Goal: Task Accomplishment & Management: Complete application form

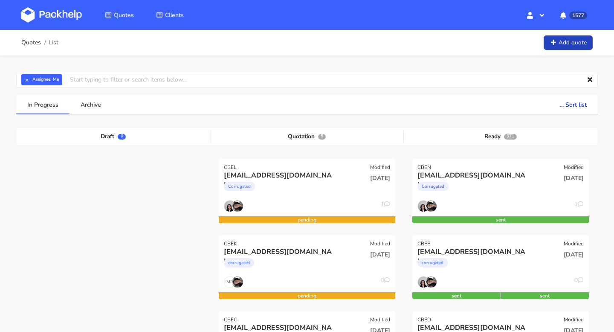
click at [561, 39] on link "Add quote" at bounding box center [568, 42] width 49 height 15
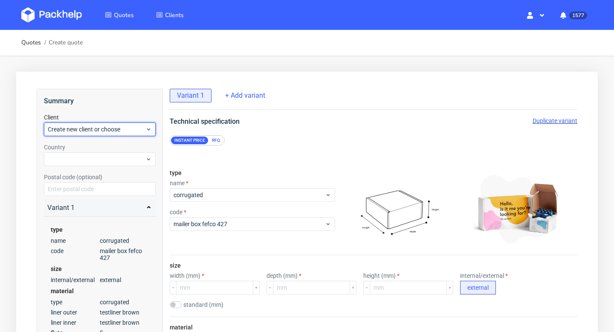
click at [72, 132] on span "Create new client or choose" at bounding box center [97, 129] width 98 height 9
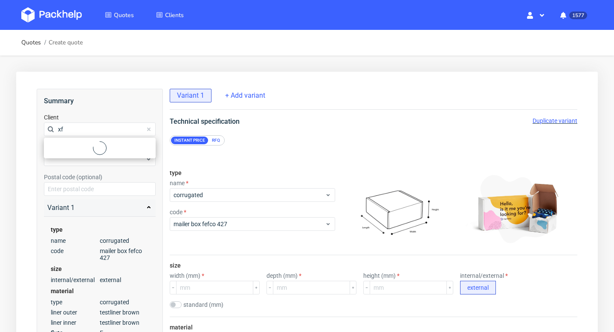
type input "x"
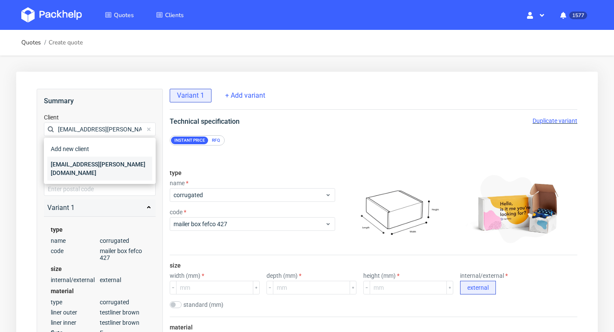
type input "[EMAIL_ADDRESS][PERSON_NAME][DOMAIN_NAME]"
click at [77, 166] on div "[EMAIL_ADDRESS][PERSON_NAME][DOMAIN_NAME]" at bounding box center [99, 169] width 105 height 24
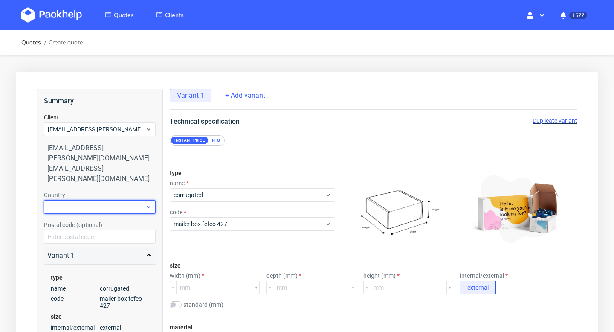
click at [75, 200] on div at bounding box center [100, 207] width 112 height 14
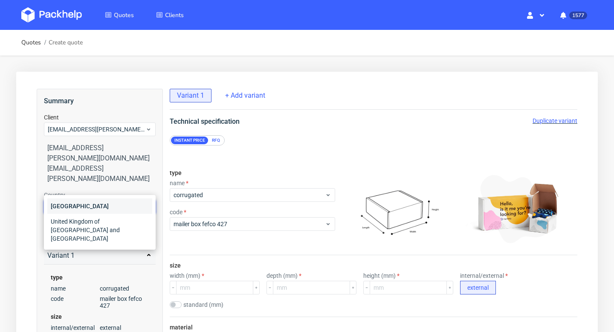
type input "irela"
click at [101, 204] on div "[GEOGRAPHIC_DATA]" at bounding box center [99, 205] width 105 height 15
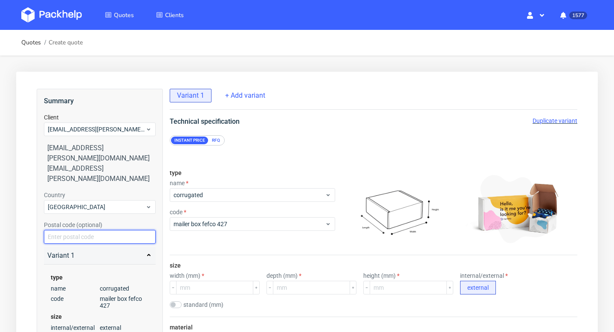
drag, startPoint x: 101, startPoint y: 204, endPoint x: 83, endPoint y: 216, distance: 21.8
click at [83, 230] on input "text" at bounding box center [100, 237] width 112 height 14
paste input "We are currently trying to order 750 of the F79 eco boxes. We need a box that h…"
type input "We are currently trying to order 750 of the F79 eco boxes. We need a box that h…"
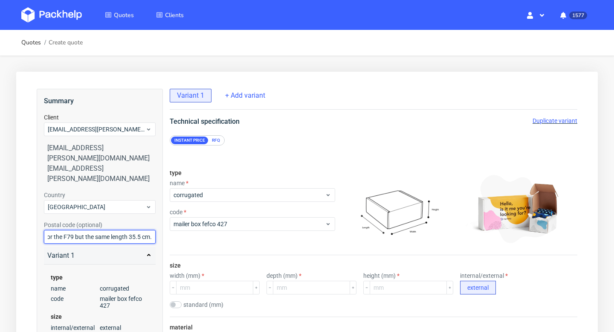
drag, startPoint x: 83, startPoint y: 216, endPoint x: 92, endPoint y: 215, distance: 9.5
click at [92, 230] on input "We are currently trying to order 750 of the F79 eco boxes. We need a box that h…" at bounding box center [100, 237] width 112 height 14
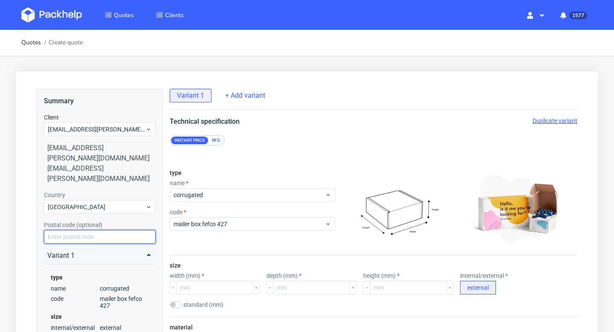
paste input "D11 X8PX"
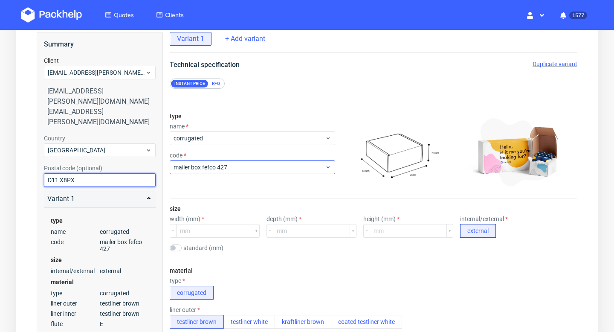
scroll to position [81, 0]
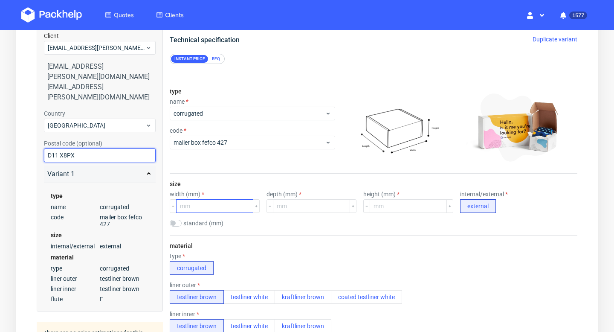
type input "D11 X8PX"
click at [208, 205] on input "number" at bounding box center [214, 206] width 77 height 14
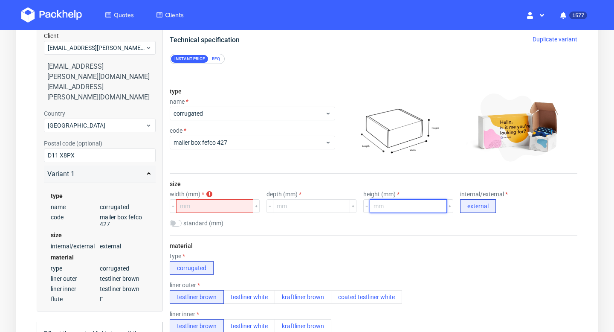
click at [370, 208] on input "number" at bounding box center [408, 206] width 77 height 14
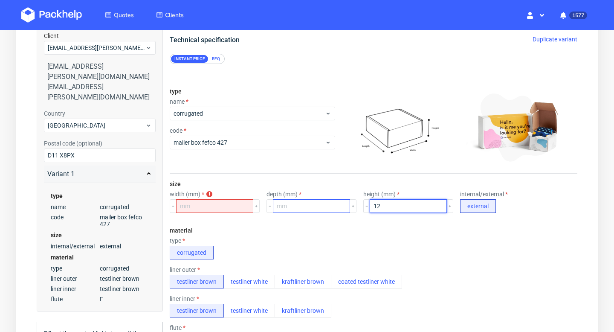
type input "12"
click at [289, 208] on input "number" at bounding box center [311, 206] width 77 height 14
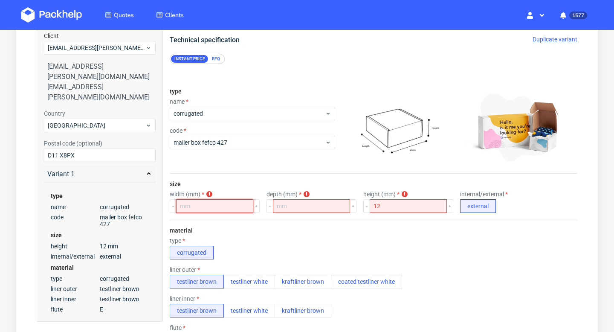
click at [188, 209] on input "number" at bounding box center [214, 206] width 77 height 14
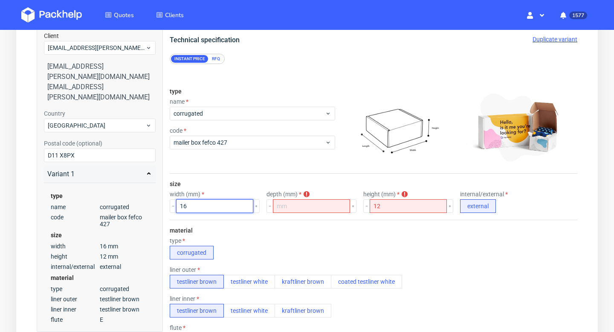
drag, startPoint x: 197, startPoint y: 206, endPoint x: 169, endPoint y: 206, distance: 28.2
click at [169, 206] on form "type name corrugated code mailer box fefco 427 size width (mm) 16 depth (mm) de…" at bounding box center [374, 328] width 442 height 528
type input "39"
click at [188, 207] on input "39.4" at bounding box center [214, 206] width 77 height 14
type input "364"
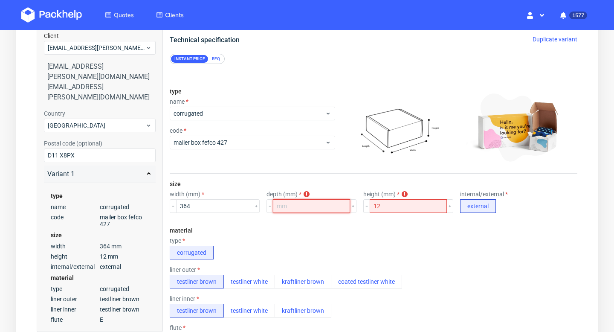
click at [282, 207] on input "number" at bounding box center [311, 206] width 77 height 14
type input "157"
click at [376, 204] on input "12" at bounding box center [408, 206] width 77 height 14
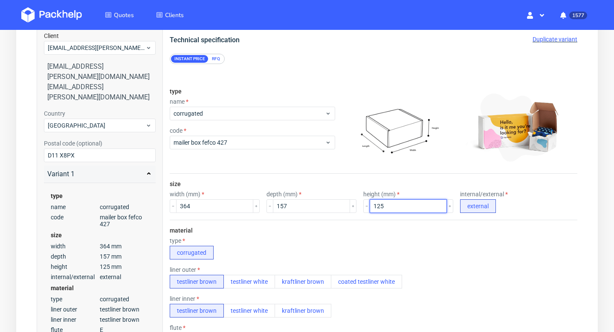
type input "125"
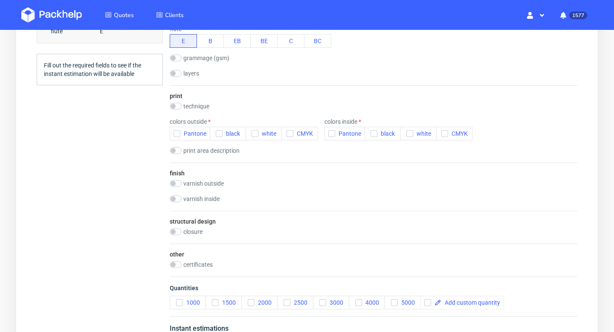
scroll to position [374, 0]
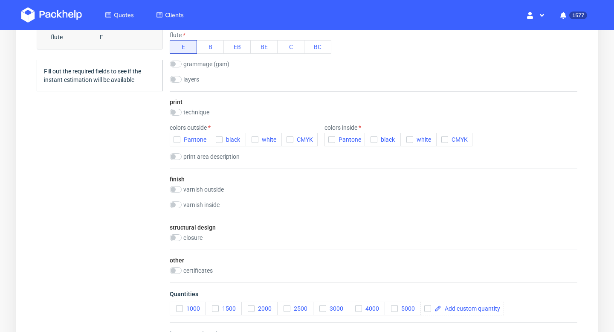
click at [201, 110] on label "technique" at bounding box center [196, 112] width 26 height 7
checkbox input "true"
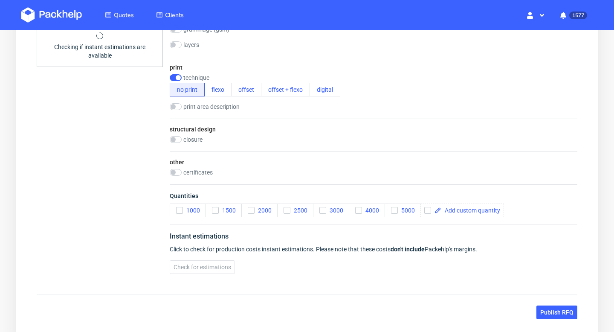
scroll to position [448, 0]
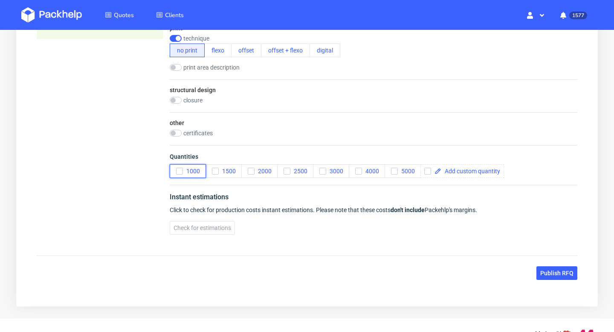
click at [180, 171] on icon "button" at bounding box center [180, 171] width 6 height 6
click at [255, 169] on span "2000" at bounding box center [263, 171] width 17 height 7
click at [323, 169] on icon "button" at bounding box center [323, 171] width 6 height 6
click at [224, 231] on span "Check for estimations" at bounding box center [203, 228] width 58 height 6
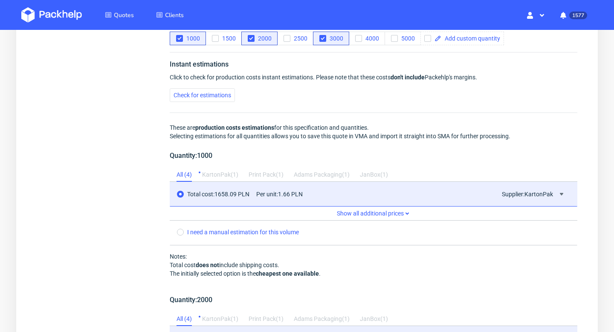
scroll to position [636, 0]
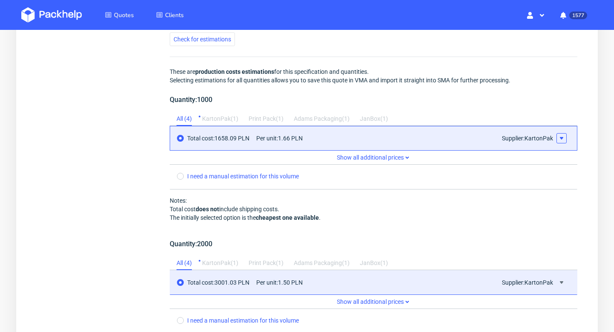
click at [563, 136] on icon at bounding box center [561, 138] width 7 height 7
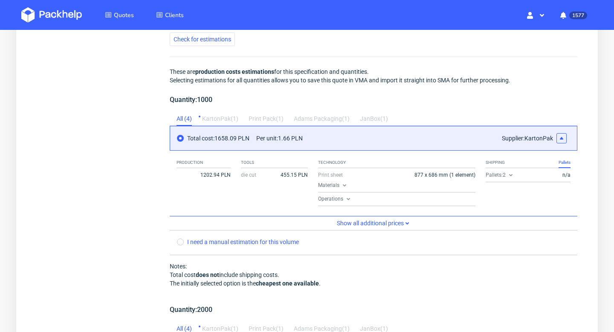
click at [512, 174] on use at bounding box center [510, 175] width 3 height 2
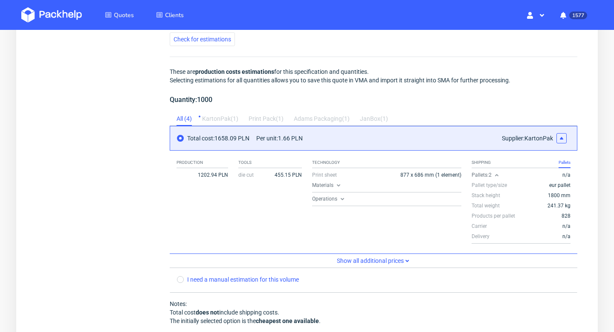
click at [498, 99] on span "Quantity: 1000" at bounding box center [374, 100] width 408 height 10
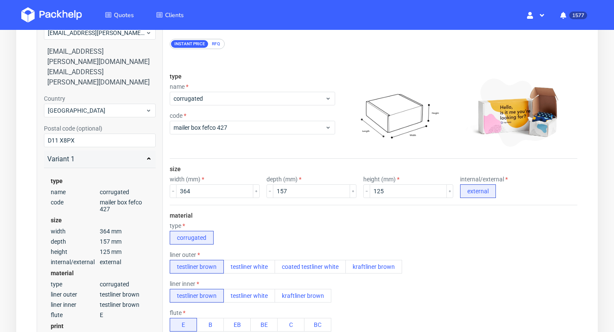
scroll to position [0, 0]
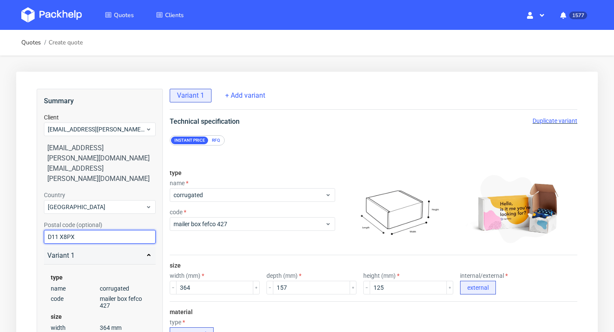
click at [61, 230] on input "D11 X8PX" at bounding box center [100, 237] width 112 height 14
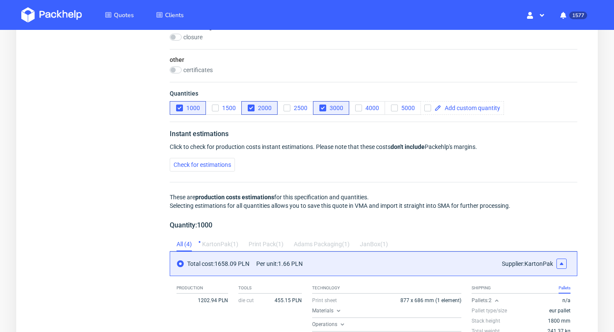
scroll to position [590, 0]
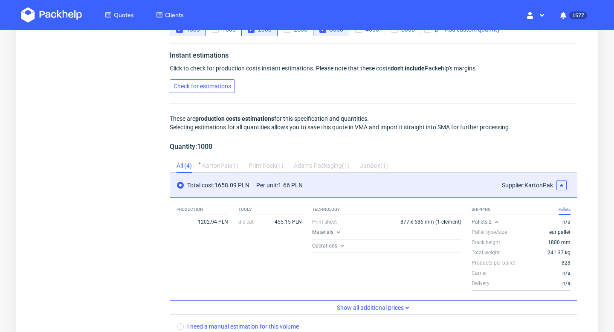
type input "D11X8PX"
click at [210, 87] on span "Check for estimations" at bounding box center [203, 86] width 58 height 6
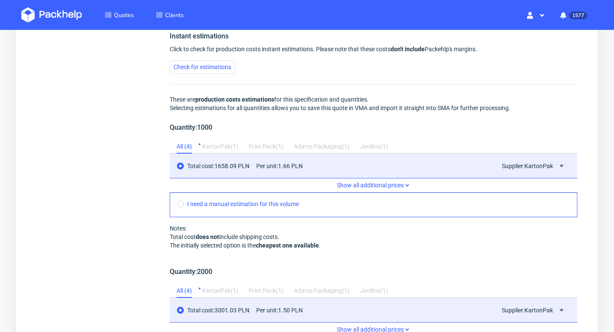
scroll to position [635, 0]
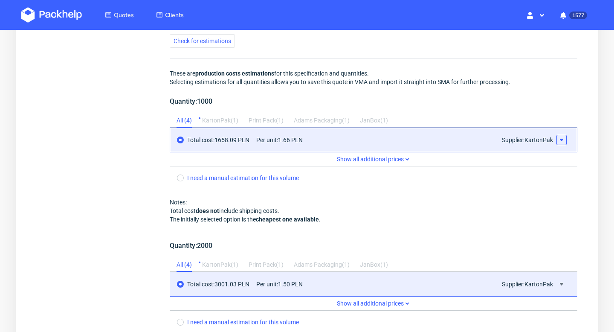
click at [562, 143] on button at bounding box center [562, 140] width 10 height 10
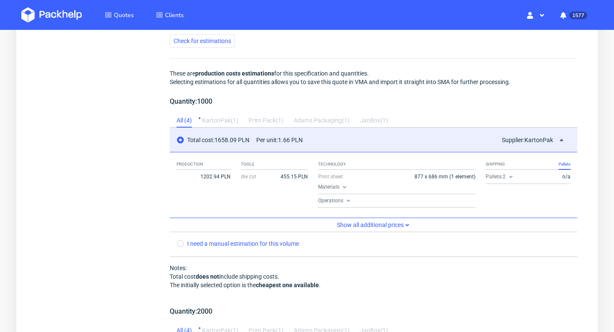
click at [510, 177] on use at bounding box center [510, 177] width 3 height 2
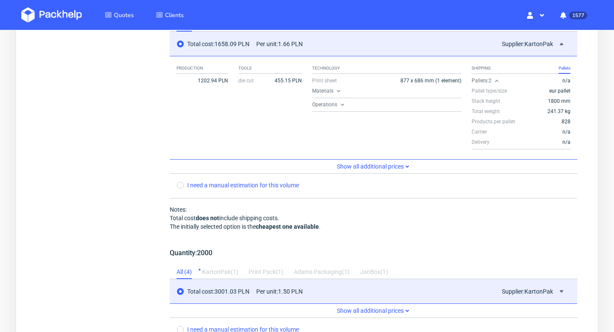
scroll to position [758, 0]
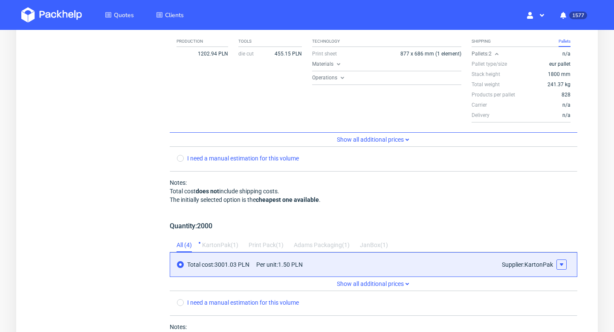
click at [564, 264] on icon at bounding box center [561, 264] width 7 height 7
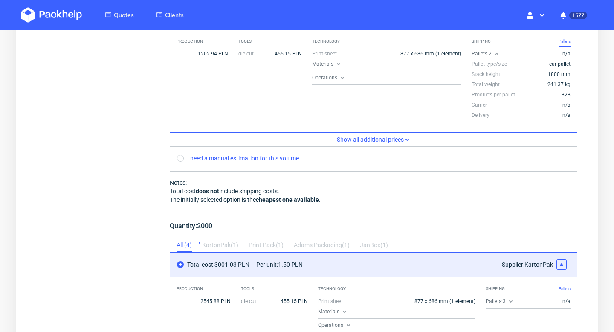
click at [511, 300] on icon at bounding box center [511, 301] width 7 height 7
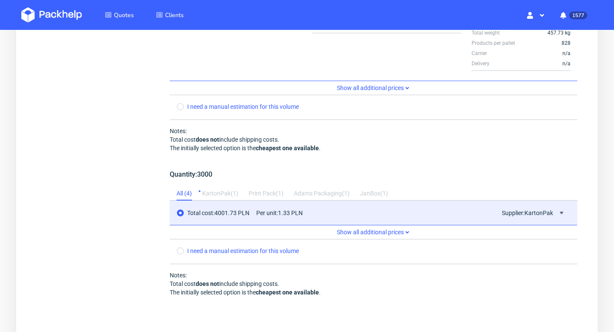
scroll to position [1123, 0]
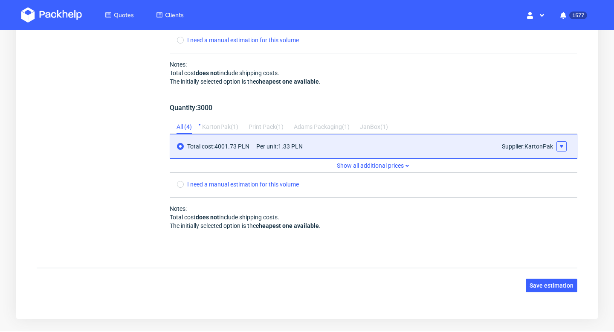
click at [564, 149] on icon at bounding box center [561, 146] width 7 height 7
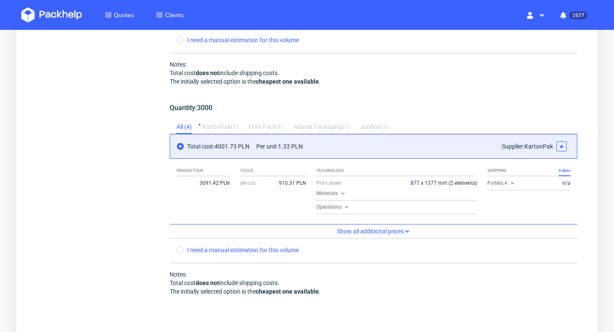
click at [512, 183] on use at bounding box center [512, 183] width 3 height 2
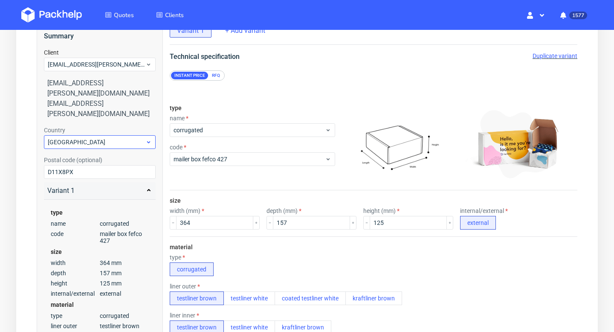
scroll to position [45, 0]
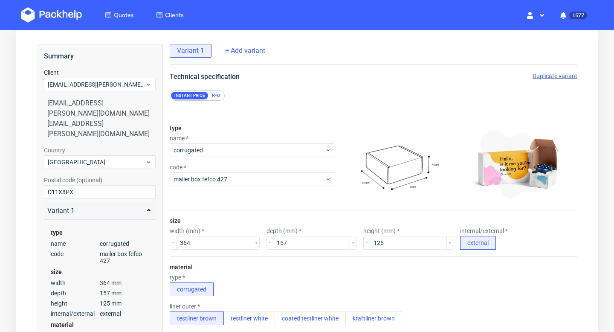
click at [98, 105] on div "aisling.odonoghue@gmail.com" at bounding box center [99, 108] width 105 height 20
copy div "aisling.odonoghue@gmail.com"
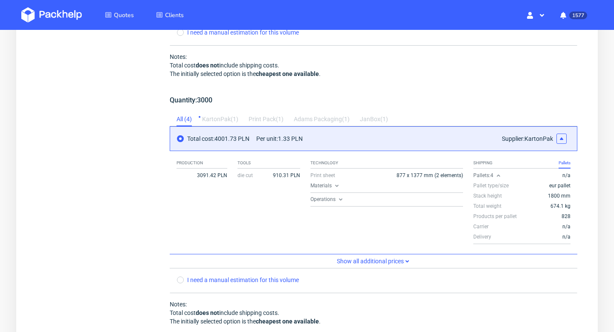
scroll to position [1255, 0]
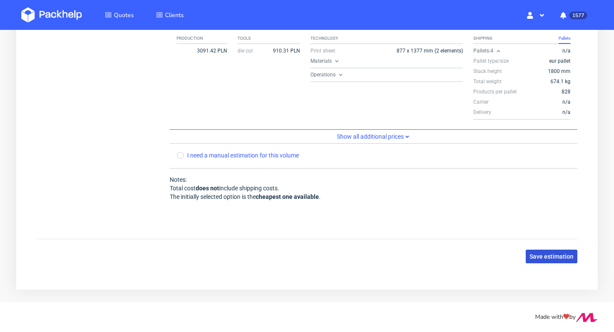
click at [560, 260] on button "Save estimation" at bounding box center [552, 257] width 52 height 14
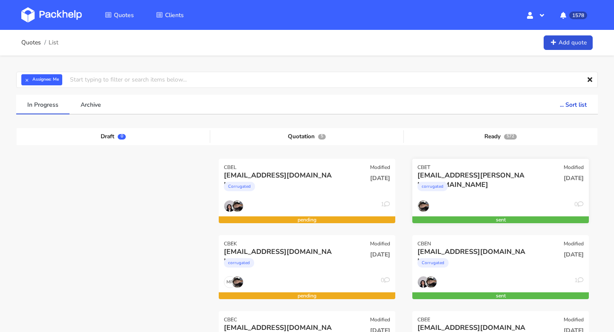
click at [475, 186] on div "corrugated" at bounding box center [474, 188] width 113 height 17
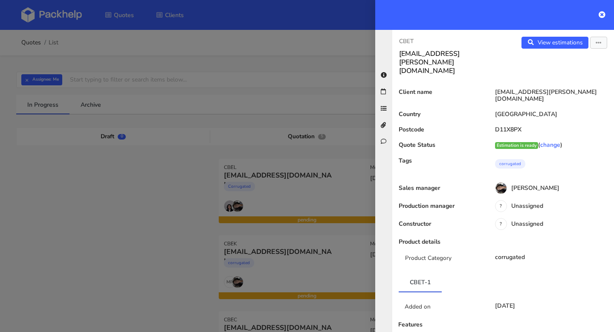
click at [449, 55] on h3 "aisling.odonoghue@gmail.com" at bounding box center [447, 62] width 97 height 26
copy div "aisling.odonoghue@gmail.com View estimations"
drag, startPoint x: 418, startPoint y: 42, endPoint x: 391, endPoint y: 42, distance: 26.4
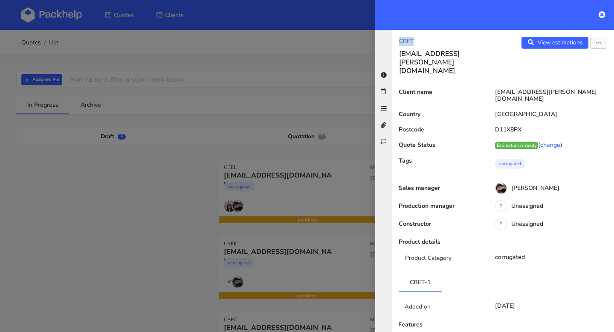
click at [391, 42] on div "CBET aisling.odonoghue@gmail.com View estimations View quote Edit quote Reject …" at bounding box center [494, 181] width 239 height 302
copy p "CBET"
click at [601, 41] on icon "button" at bounding box center [599, 43] width 6 height 6
click at [552, 78] on link "Edit quote" at bounding box center [571, 76] width 75 height 14
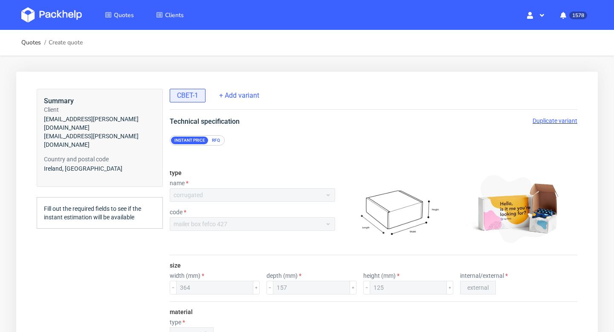
click at [566, 122] on span "Duplicate variant" at bounding box center [555, 120] width 45 height 7
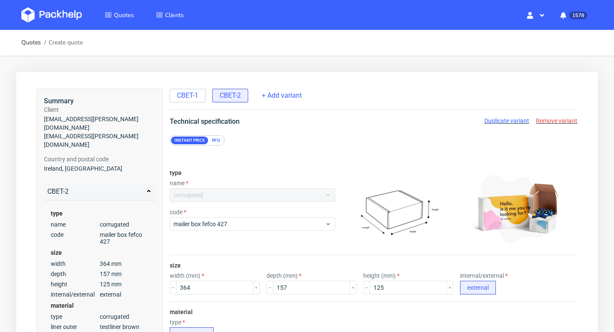
scroll to position [465, 0]
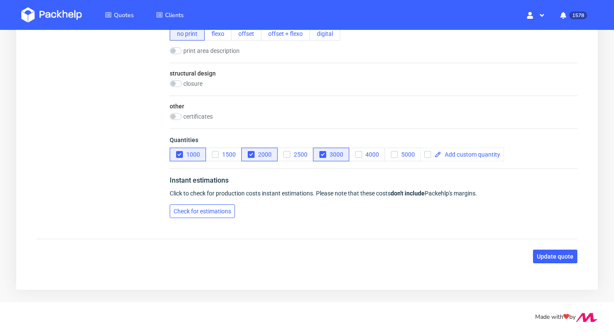
click at [197, 209] on span "Check for estimations" at bounding box center [203, 211] width 58 height 6
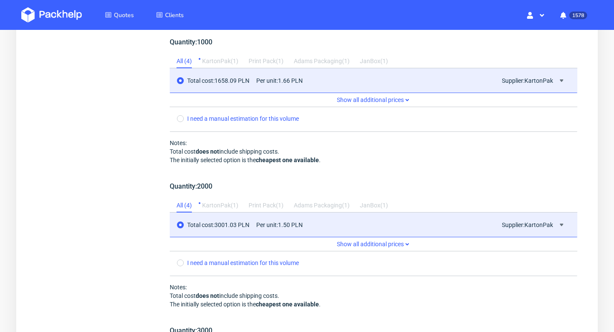
scroll to position [693, 0]
click at [564, 225] on icon at bounding box center [561, 225] width 7 height 7
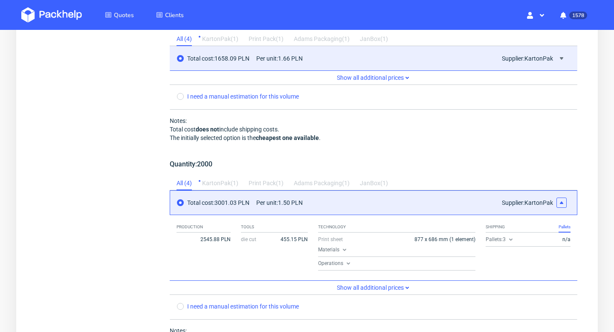
scroll to position [768, 0]
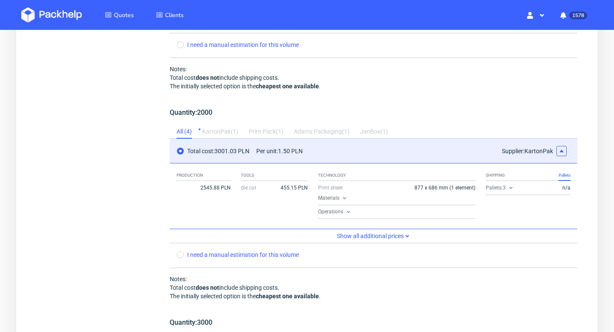
click at [511, 189] on icon at bounding box center [511, 187] width 7 height 7
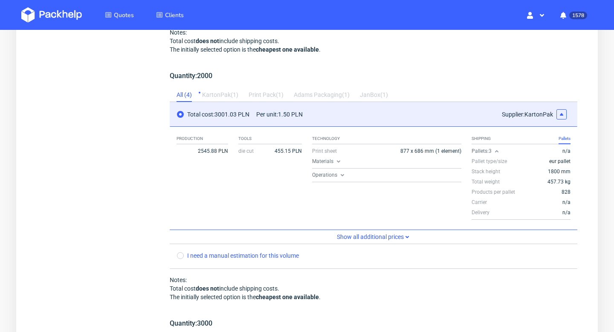
scroll to position [806, 0]
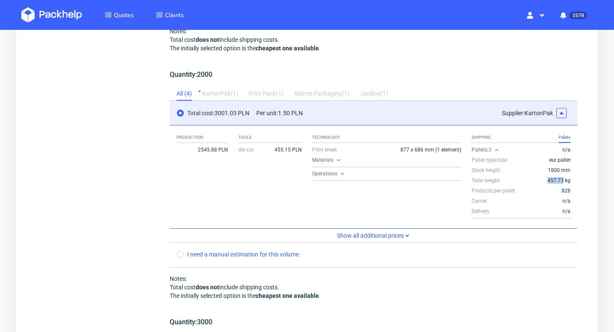
copy span "457.73"
drag, startPoint x: 549, startPoint y: 181, endPoint x: 563, endPoint y: 181, distance: 14.1
click at [563, 181] on span "457.73 kg" at bounding box center [559, 180] width 23 height 7
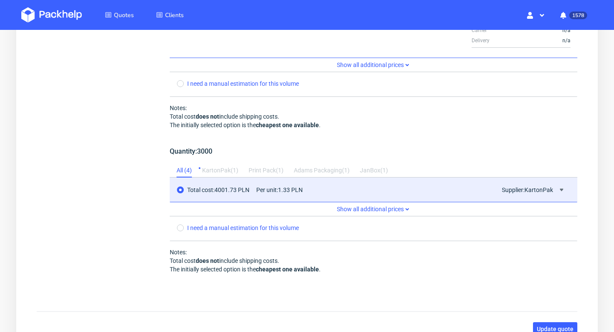
scroll to position [1049, 0]
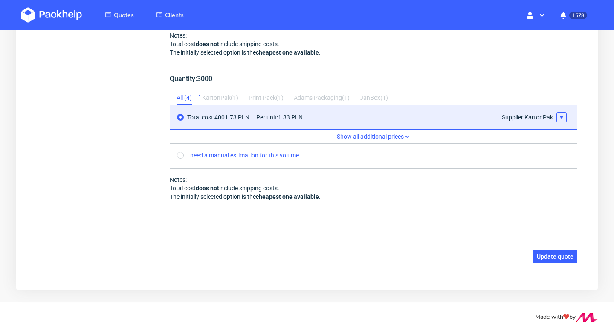
click at [564, 116] on icon at bounding box center [561, 117] width 7 height 7
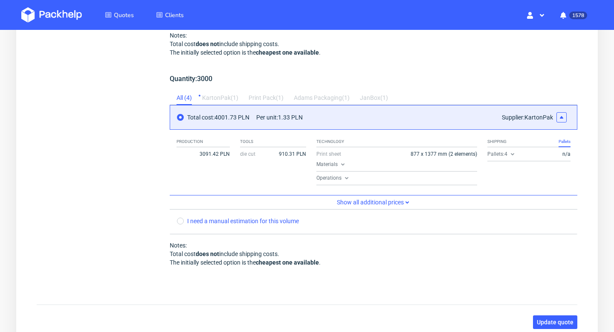
click at [511, 154] on use at bounding box center [512, 154] width 3 height 2
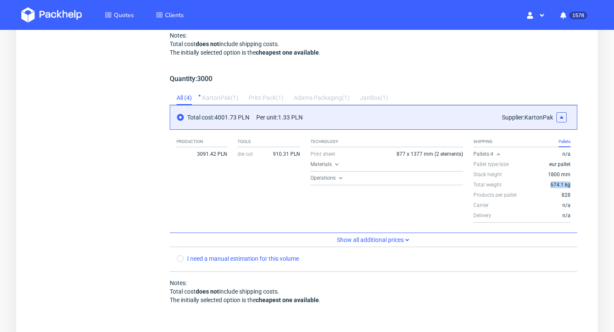
copy span "674.1 kg"
drag, startPoint x: 551, startPoint y: 183, endPoint x: 572, endPoint y: 183, distance: 20.5
click at [572, 183] on div "Production 3091.42 PLN Tools die cut 910.31 PLN Technology Print sheet 877 x 13…" at bounding box center [374, 181] width 408 height 103
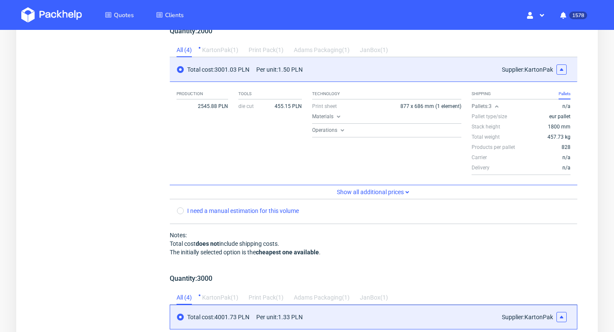
scroll to position [848, 0]
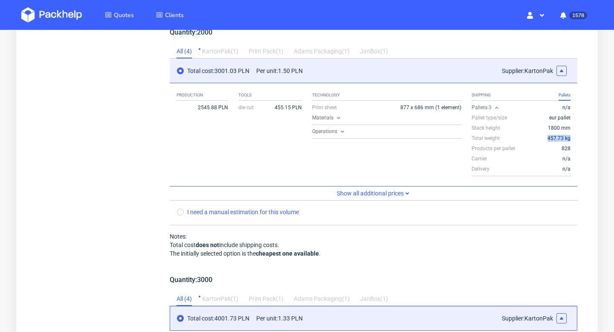
drag, startPoint x: 547, startPoint y: 138, endPoint x: 572, endPoint y: 138, distance: 25.2
click at [572, 138] on div "Production 2545.88 PLN Tools die cut 455.15 PLN Technology Print sheet 877 x 68…" at bounding box center [374, 134] width 408 height 103
copy span "457.73 kg"
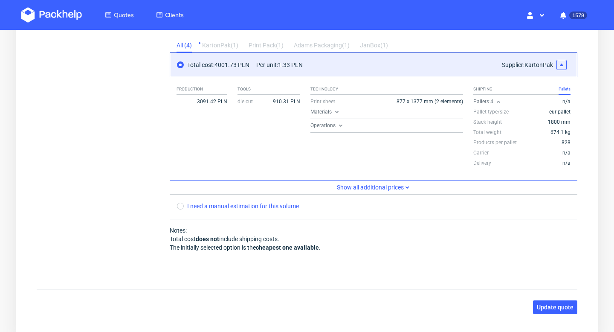
scroll to position [1108, 0]
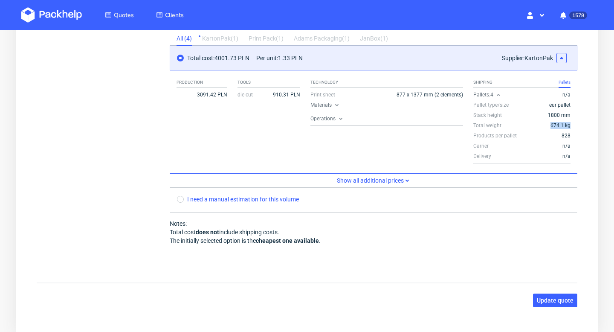
drag, startPoint x: 550, startPoint y: 125, endPoint x: 572, endPoint y: 125, distance: 22.6
click at [572, 125] on div "Production 3091.42 PLN Tools die cut 910.31 PLN Technology Print sheet 877 x 13…" at bounding box center [374, 121] width 408 height 103
copy span "674.1 kg"
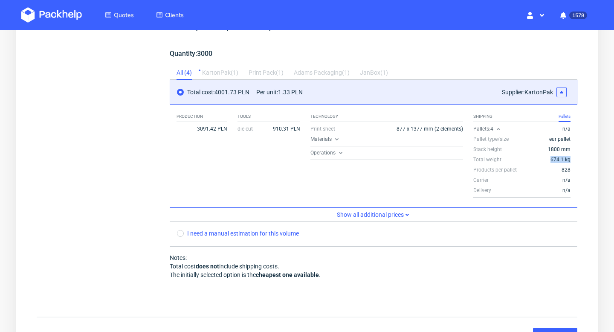
scroll to position [1016, 0]
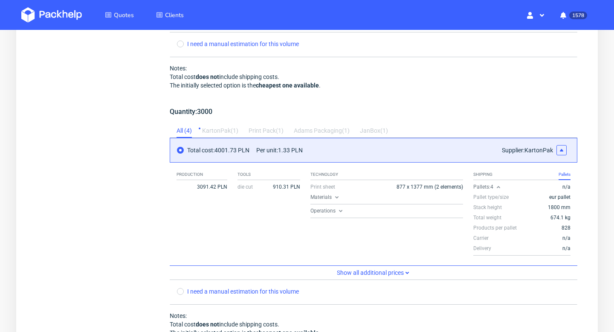
click at [340, 212] on icon at bounding box center [340, 210] width 7 height 7
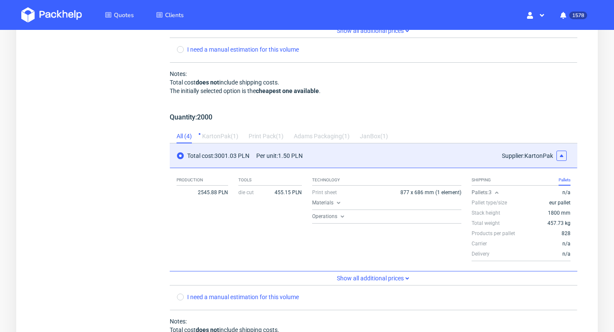
scroll to position [760, 0]
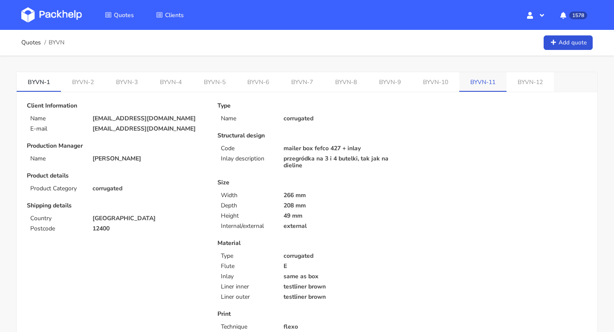
click at [469, 82] on link "BYVN-11" at bounding box center [482, 81] width 47 height 19
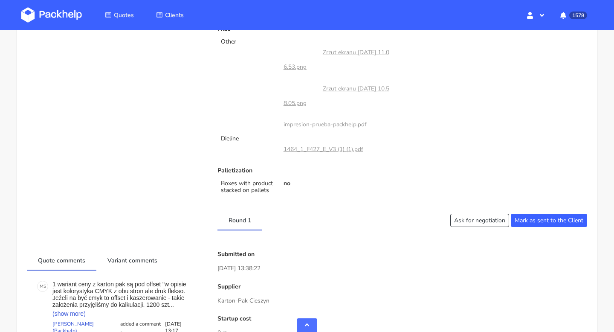
scroll to position [355, 0]
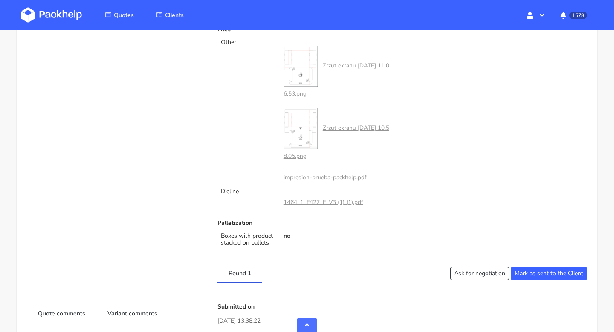
click at [322, 199] on link "1464_1_F427_E_V3 (1) (1).pdf" at bounding box center [324, 202] width 80 height 8
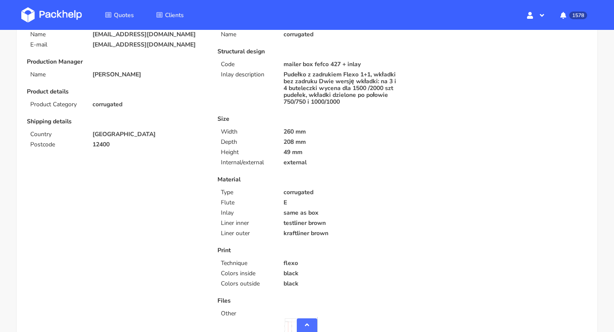
scroll to position [0, 0]
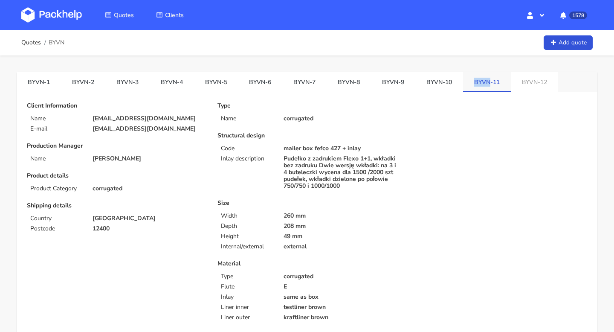
drag, startPoint x: 468, startPoint y: 82, endPoint x: 487, endPoint y: 82, distance: 18.8
click at [487, 82] on link "BYVN-11" at bounding box center [487, 81] width 48 height 19
copy link "BYVN"
click at [41, 45] on li "BYVN" at bounding box center [52, 42] width 23 height 7
click at [26, 44] on link "Quotes" at bounding box center [31, 42] width 20 height 7
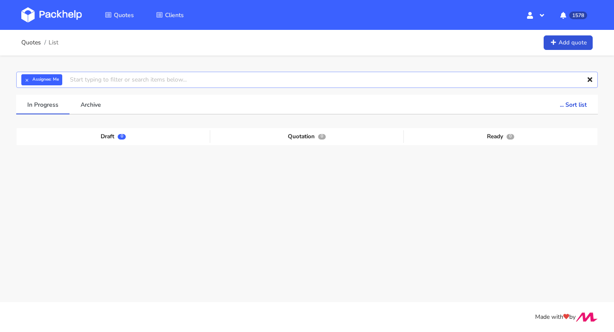
click at [95, 82] on input "text" at bounding box center [307, 80] width 582 height 16
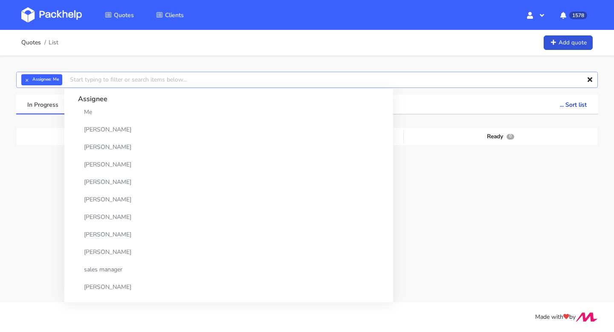
paste input "BYVN"
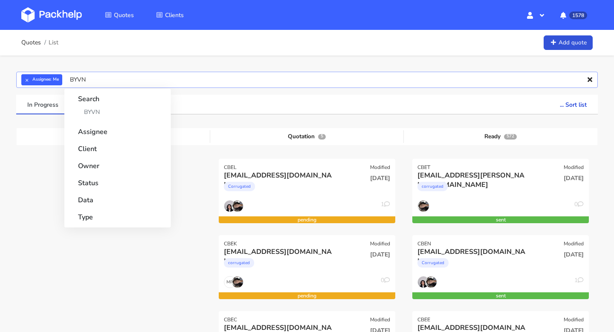
type input "BYVN"
click at [96, 113] on link "BYVN" at bounding box center [117, 112] width 79 height 16
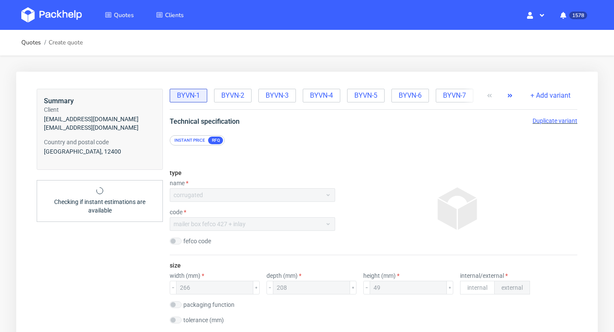
click at [513, 96] on icon "button" at bounding box center [510, 95] width 7 height 7
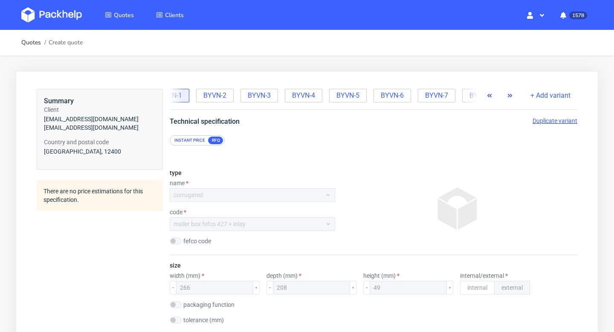
click at [513, 96] on icon "button" at bounding box center [510, 95] width 7 height 7
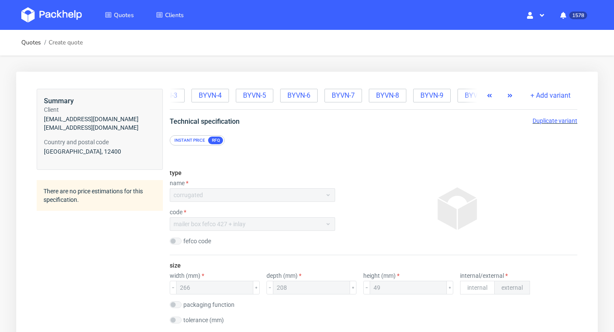
click at [513, 96] on icon "button" at bounding box center [510, 95] width 7 height 7
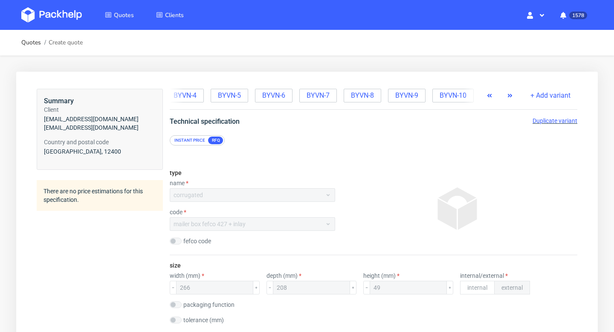
click at [513, 96] on icon "button" at bounding box center [510, 95] width 7 height 7
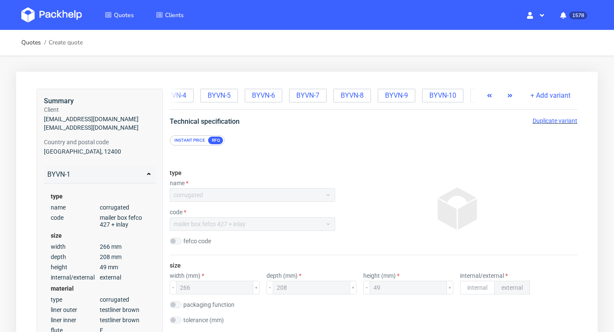
click at [513, 96] on icon "button" at bounding box center [510, 95] width 7 height 7
click at [421, 96] on span "BYVN-11" at bounding box center [412, 95] width 27 height 9
click at [561, 118] on span "Duplicate variant" at bounding box center [555, 120] width 45 height 7
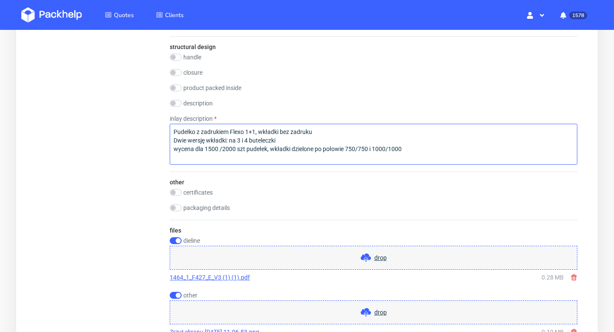
scroll to position [798, 0]
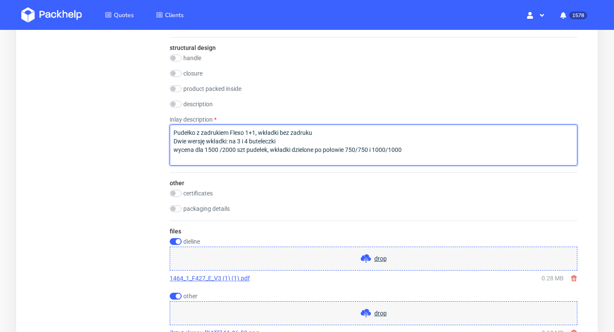
drag, startPoint x: 218, startPoint y: 149, endPoint x: 209, endPoint y: 149, distance: 9.0
click at [209, 149] on textarea "Pudełko z zadrukiem Flexo 1+1, wkładki bez zadruku Dwie wersję wkładki: na 3 i …" at bounding box center [374, 145] width 408 height 41
drag, startPoint x: 219, startPoint y: 150, endPoint x: 235, endPoint y: 151, distance: 15.8
click at [235, 151] on textarea "Pudełko z zadrukiem Flexo 1+1, wkładki bez zadruku Dwie wersję wkładki: na 3 i …" at bounding box center [374, 145] width 408 height 41
drag, startPoint x: 329, startPoint y: 148, endPoint x: 385, endPoint y: 148, distance: 55.9
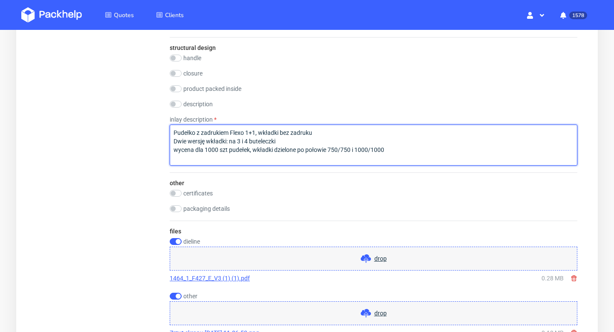
click at [385, 148] on textarea "Pudełko z zadrukiem Flexo 1+1, wkładki bez zadruku Dwie wersję wkładki: na 3 i …" at bounding box center [374, 145] width 408 height 41
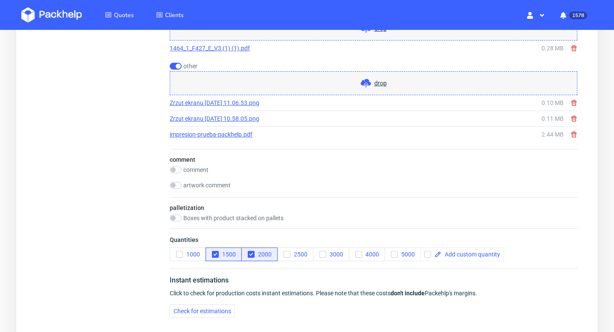
scroll to position [1029, 0]
type textarea "Pudełko z zadrukiem Flexo 1+1, wkładki bez zadruku Dwie wersję wkładki: na 3 i …"
click at [179, 254] on icon "button" at bounding box center [180, 253] width 6 height 6
click at [214, 254] on icon "button" at bounding box center [215, 253] width 6 height 6
click at [253, 255] on icon "button" at bounding box center [251, 253] width 6 height 6
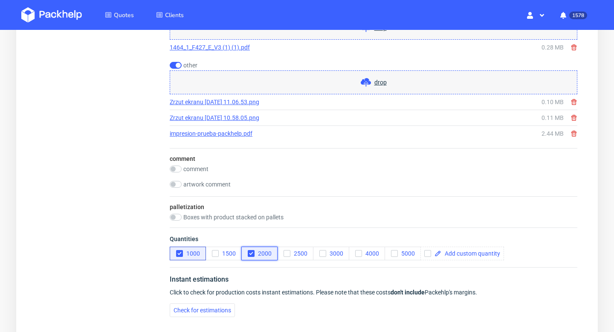
click at [252, 253] on use "button" at bounding box center [251, 253] width 4 height 3
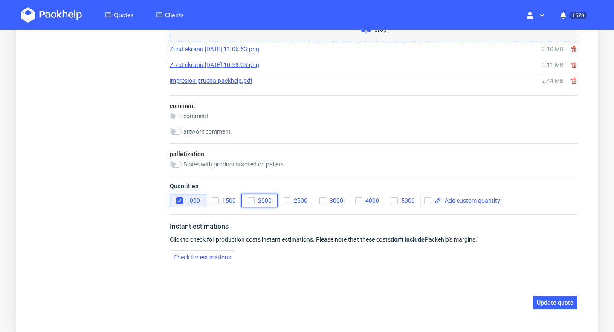
scroll to position [1128, 0]
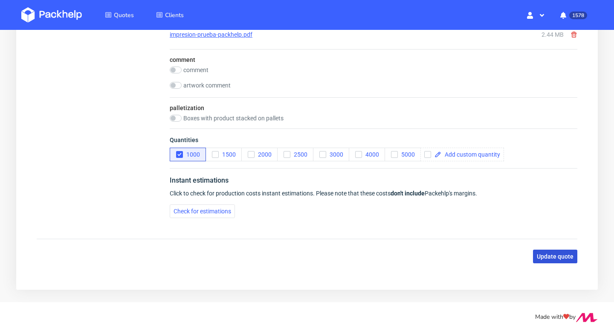
click at [563, 258] on span "Update quote" at bounding box center [555, 256] width 37 height 6
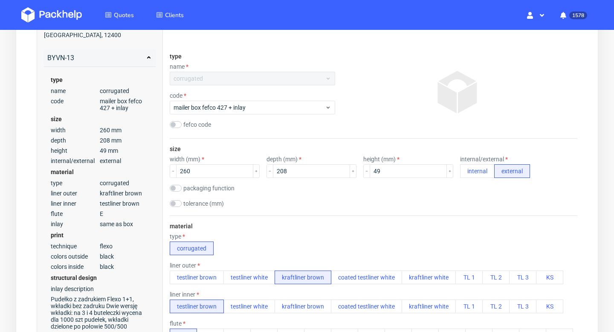
scroll to position [94, 0]
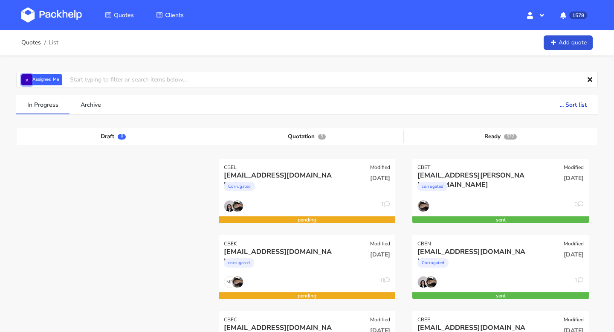
click at [28, 81] on button "×" at bounding box center [26, 79] width 11 height 11
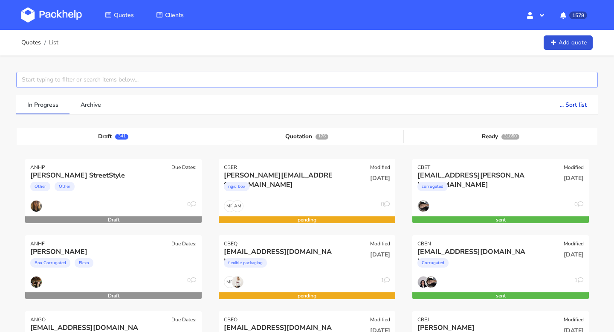
click at [78, 73] on input "text" at bounding box center [307, 80] width 582 height 16
paste input "BYVN-11"
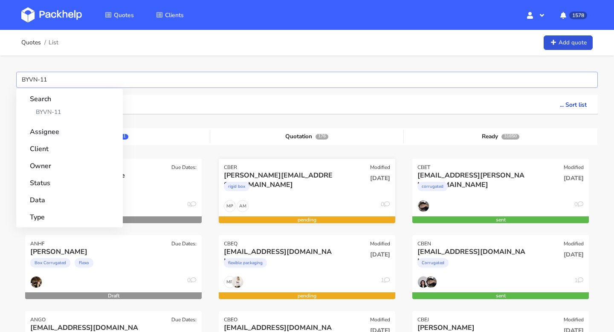
type input "BYVN-11"
click at [52, 111] on link "BYVN-11" at bounding box center [69, 112] width 79 height 16
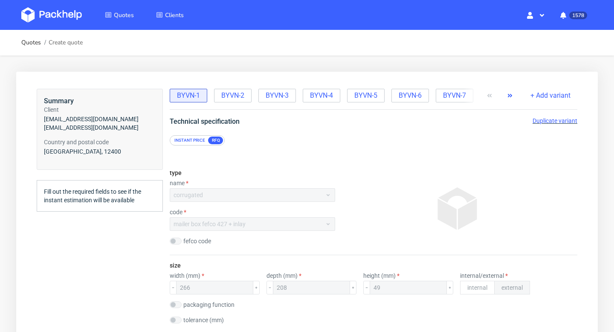
click at [511, 98] on icon "button" at bounding box center [510, 95] width 7 height 7
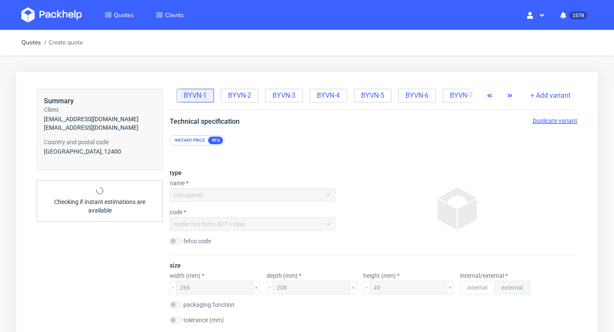
click at [511, 98] on icon "button" at bounding box center [510, 95] width 7 height 7
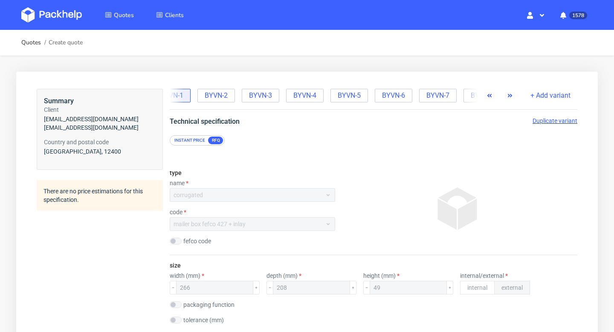
click at [511, 98] on icon "button" at bounding box center [510, 95] width 7 height 7
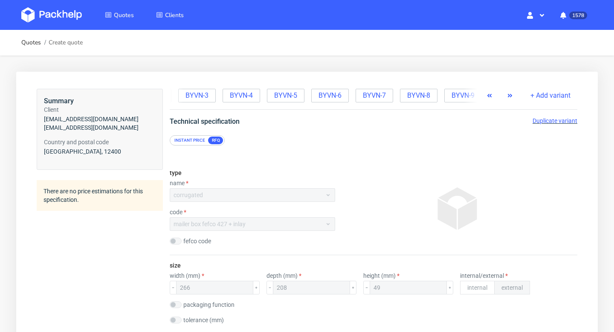
click at [511, 98] on icon "button" at bounding box center [510, 95] width 7 height 7
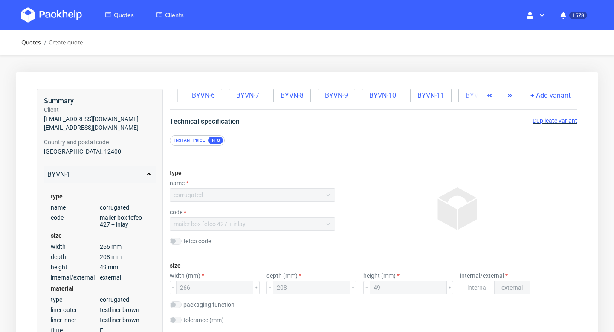
click at [511, 98] on icon "button" at bounding box center [510, 95] width 7 height 7
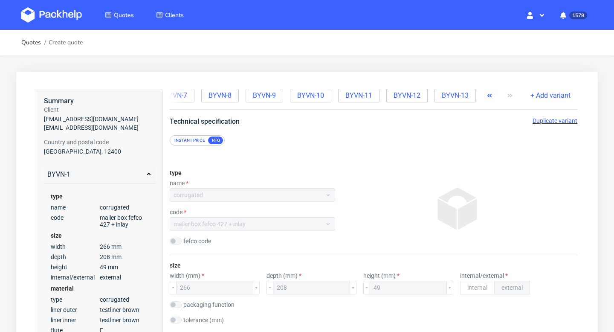
click at [511, 98] on div at bounding box center [500, 96] width 34 height 14
click at [448, 97] on span "BYVN-13" at bounding box center [455, 95] width 27 height 9
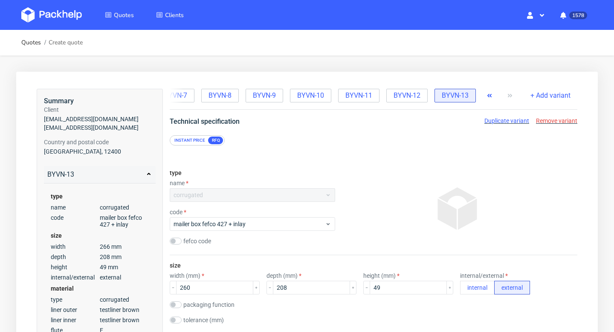
click at [509, 120] on span "Duplicate variant" at bounding box center [507, 120] width 45 height 7
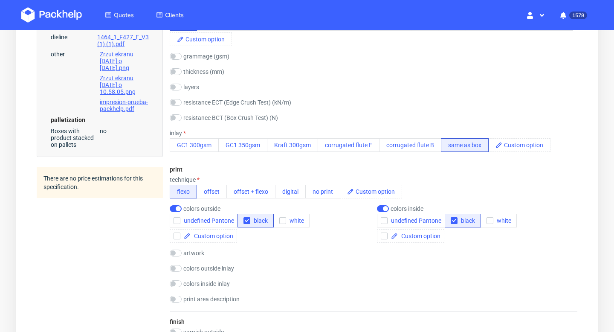
scroll to position [480, 0]
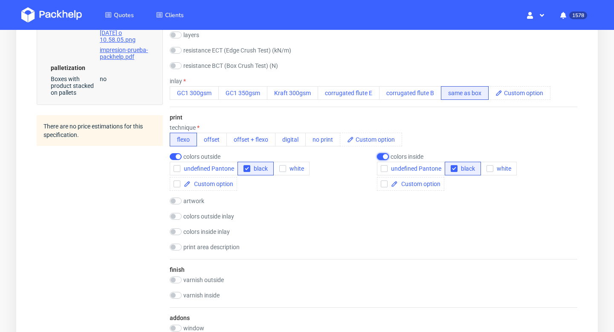
click at [384, 157] on input "checkbox" at bounding box center [383, 156] width 12 height 7
checkbox input "false"
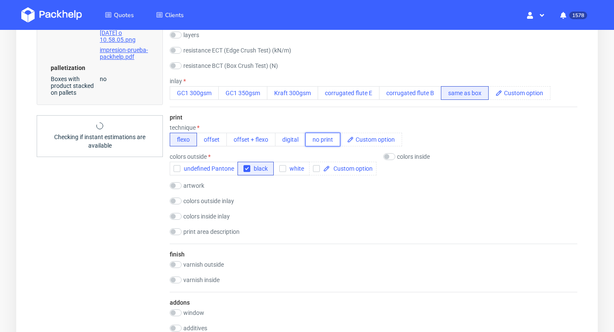
click at [320, 137] on button "no print" at bounding box center [322, 140] width 35 height 14
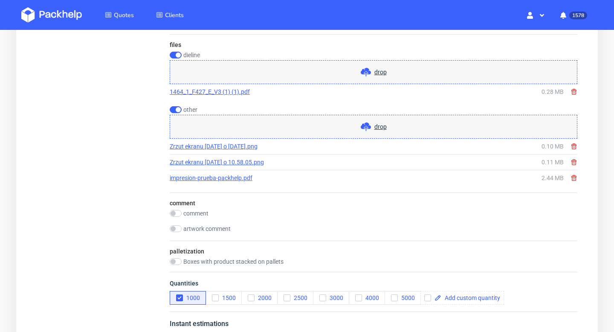
scroll to position [1051, 0]
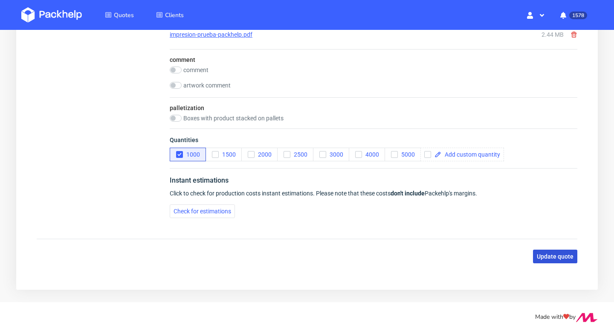
click at [561, 253] on span "Update quote" at bounding box center [555, 256] width 37 height 6
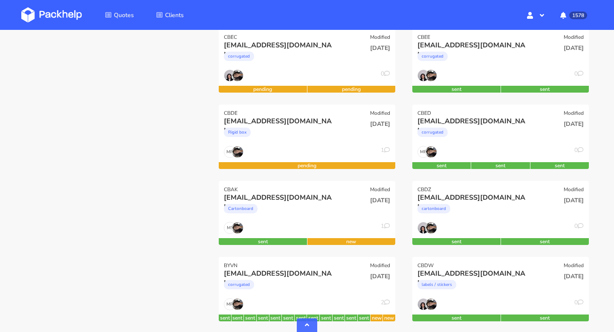
scroll to position [424, 0]
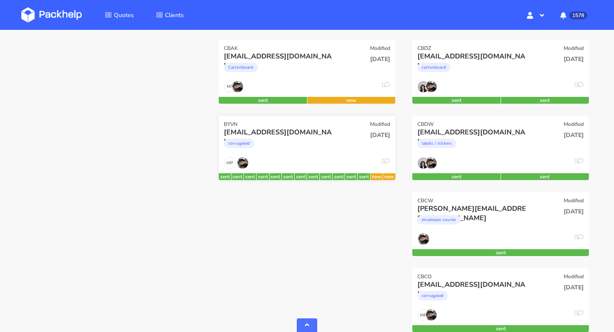
click at [331, 155] on div "tic.saborita@gmail.com corrugated" at bounding box center [277, 142] width 119 height 29
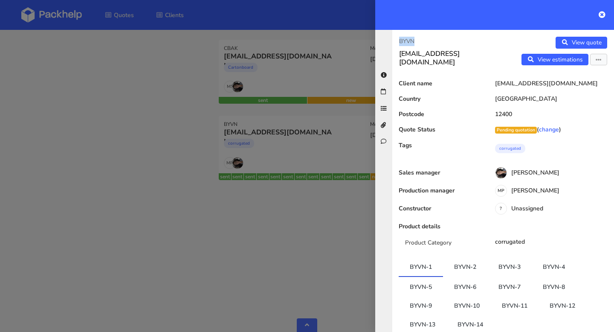
drag, startPoint x: 418, startPoint y: 39, endPoint x: 389, endPoint y: 39, distance: 29.9
click at [389, 39] on div "BYVN tic.saborita@gmail.com View quote View estimations Edit quote Reject quote…" at bounding box center [494, 181] width 239 height 302
copy p "BYVN"
click at [322, 230] on div at bounding box center [307, 166] width 614 height 332
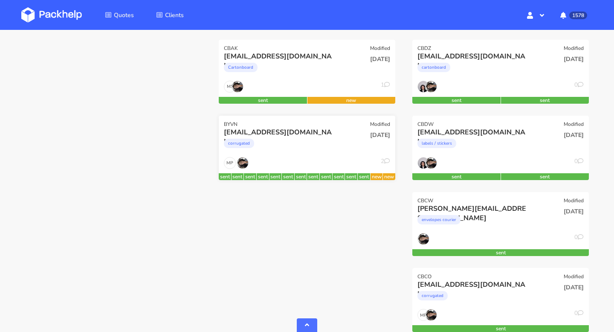
click at [378, 174] on div "new" at bounding box center [377, 176] width 12 height 7
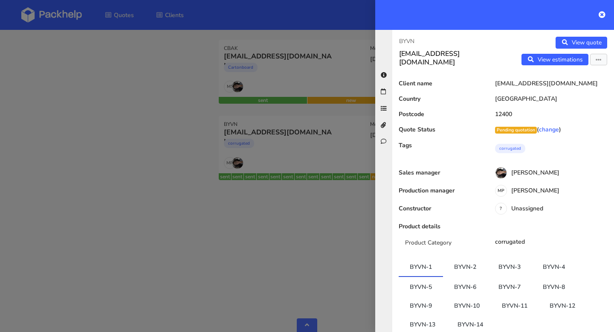
scroll to position [138, 0]
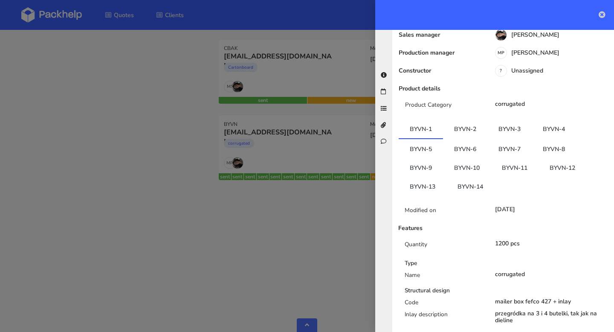
click at [600, 17] on icon at bounding box center [602, 14] width 7 height 7
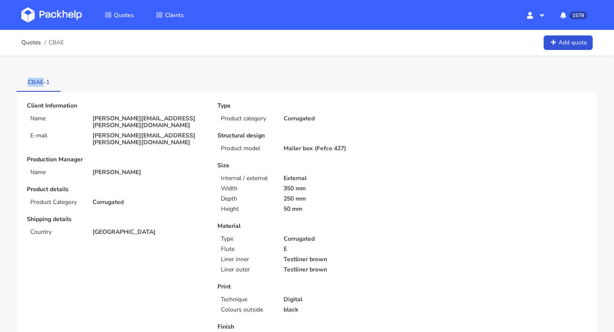
drag, startPoint x: 24, startPoint y: 82, endPoint x: 43, endPoint y: 84, distance: 18.8
click at [43, 84] on link "CBAE-1" at bounding box center [39, 81] width 44 height 19
copy link "CBAE"
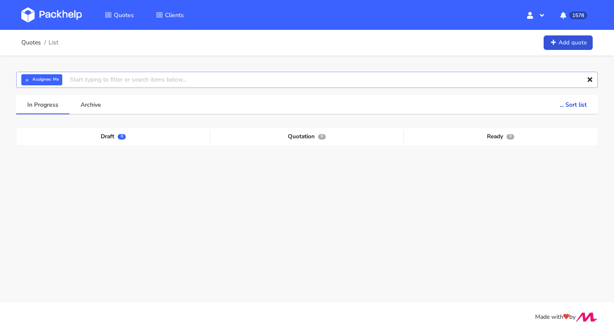
click at [105, 81] on input "text" at bounding box center [307, 80] width 582 height 16
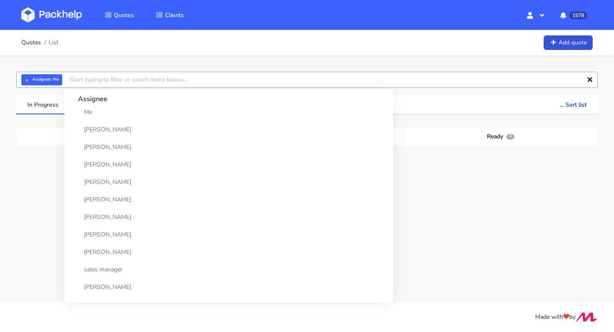
paste input "CBAE"
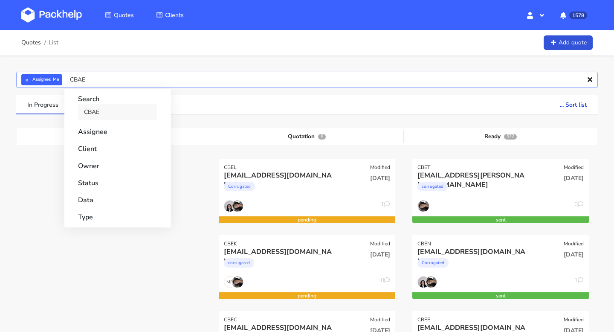
type input "CBAE"
click at [99, 112] on link "CBAE" at bounding box center [117, 112] width 79 height 16
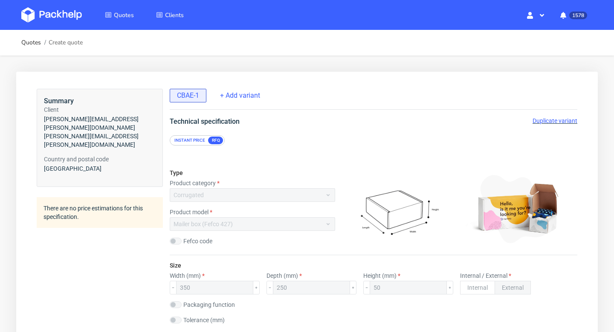
click at [545, 118] on span "Duplicate variant" at bounding box center [555, 120] width 45 height 7
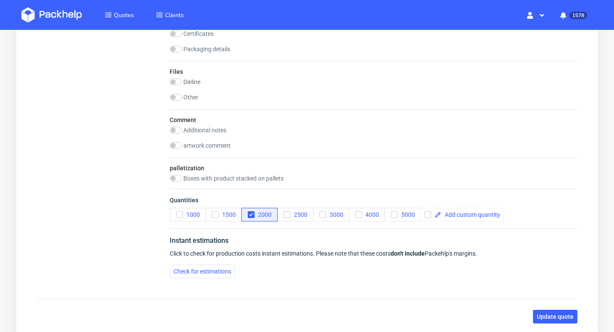
scroll to position [1069, 0]
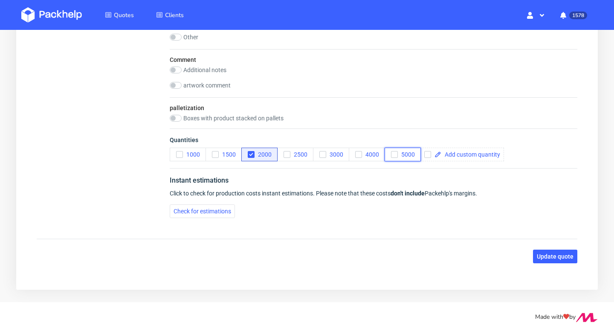
click at [394, 156] on icon "button" at bounding box center [395, 154] width 6 height 6
click at [252, 154] on icon "button" at bounding box center [251, 154] width 6 height 6
click at [454, 154] on span at bounding box center [471, 154] width 59 height 6
checkbox input "true"
click at [452, 196] on span "Click to check for production costs instant estimations. Please note that these…" at bounding box center [324, 193] width 308 height 7
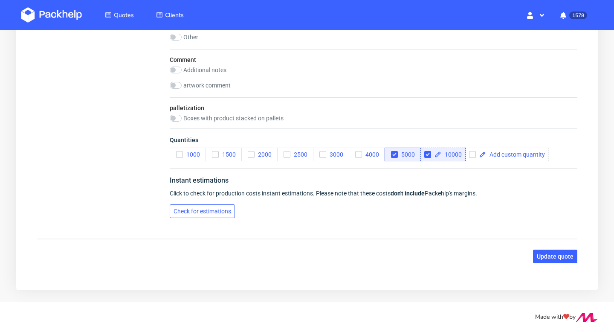
click at [224, 209] on span "Check for estimations" at bounding box center [203, 211] width 58 height 6
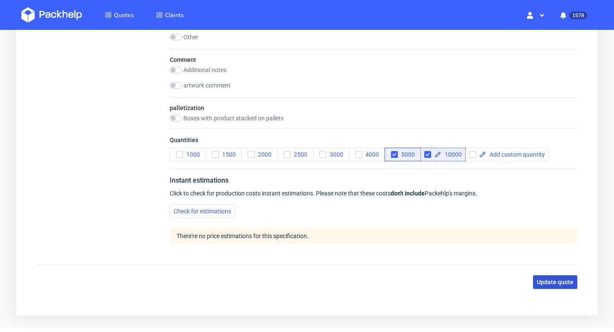
click at [549, 281] on span "Update quote" at bounding box center [555, 282] width 37 height 6
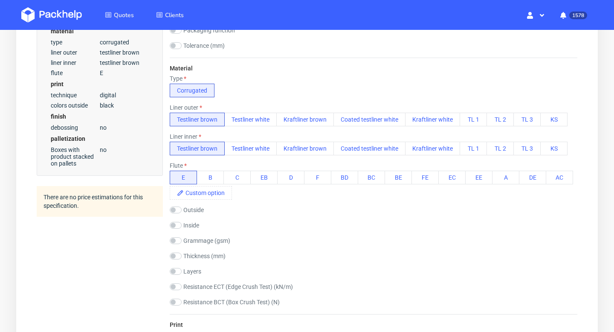
scroll to position [0, 0]
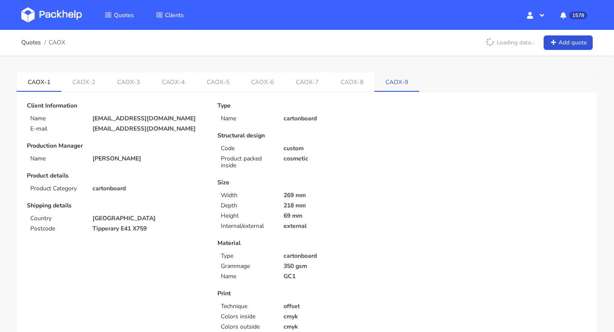
click at [383, 83] on link "CAOX-9" at bounding box center [397, 81] width 45 height 19
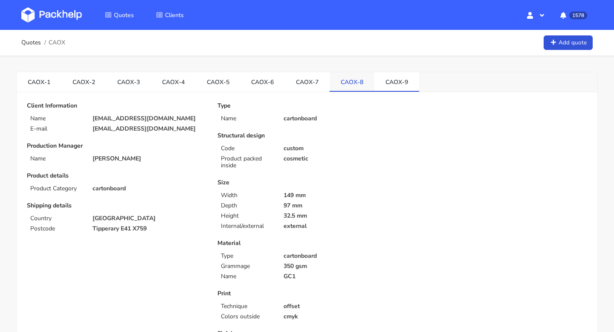
click at [351, 81] on link "CAOX-8" at bounding box center [352, 81] width 45 height 19
click at [259, 80] on link "CAOX-6" at bounding box center [263, 81] width 45 height 19
click at [214, 84] on link "CAOX-5" at bounding box center [218, 81] width 45 height 19
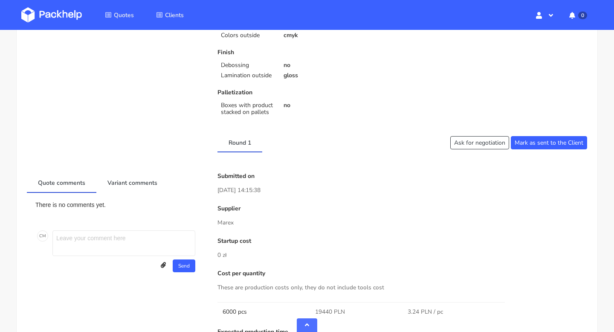
scroll to position [448, 0]
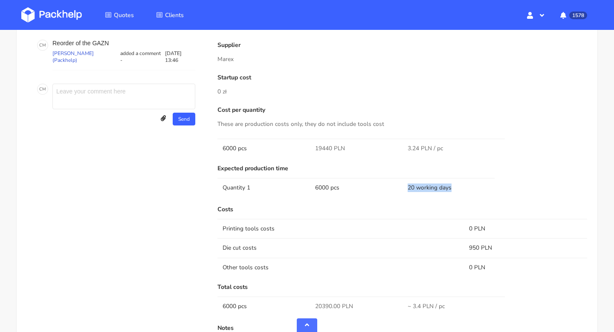
copy td "20 working days"
drag, startPoint x: 455, startPoint y: 187, endPoint x: 408, endPoint y: 187, distance: 46.5
click at [408, 187] on td "20 working days" at bounding box center [449, 187] width 93 height 19
copy td "20 working days"
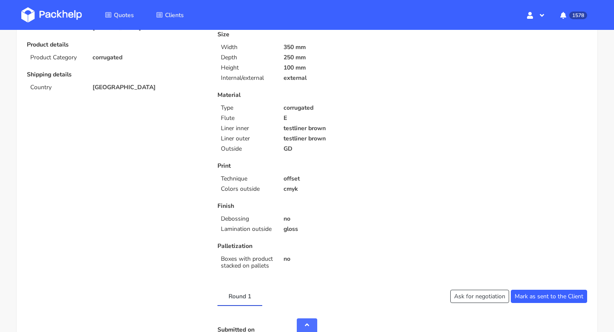
scroll to position [0, 0]
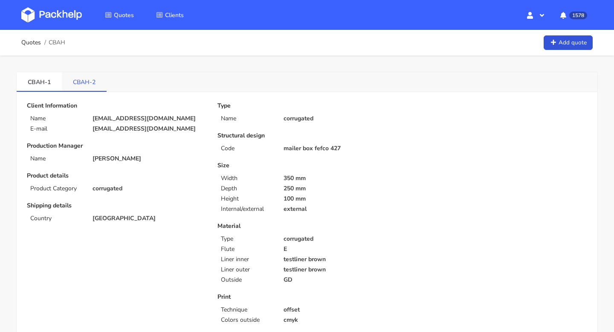
click at [86, 76] on link "CBAH-2" at bounding box center [84, 81] width 45 height 19
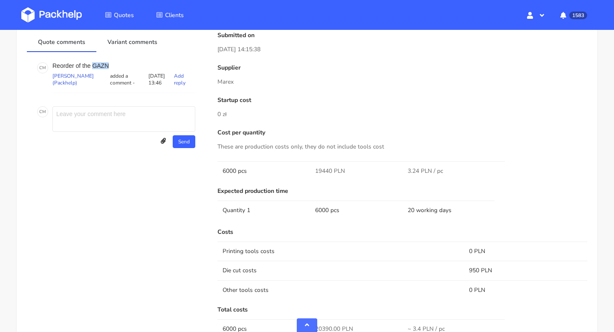
drag, startPoint x: 113, startPoint y: 67, endPoint x: 94, endPoint y: 67, distance: 19.6
click at [94, 67] on p "Reorder of the GAZN" at bounding box center [123, 65] width 143 height 7
copy p "GAZN"
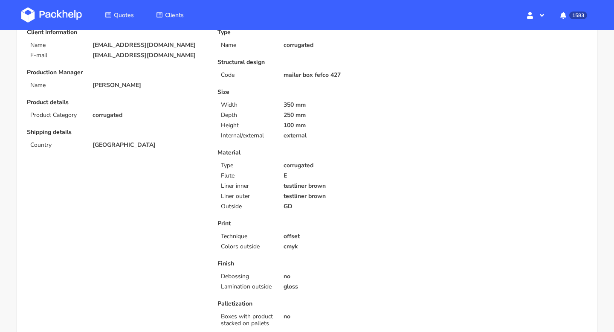
scroll to position [0, 0]
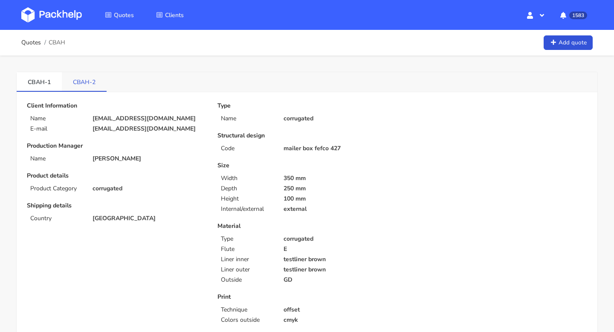
click at [83, 81] on link "CBAH-2" at bounding box center [84, 81] width 45 height 19
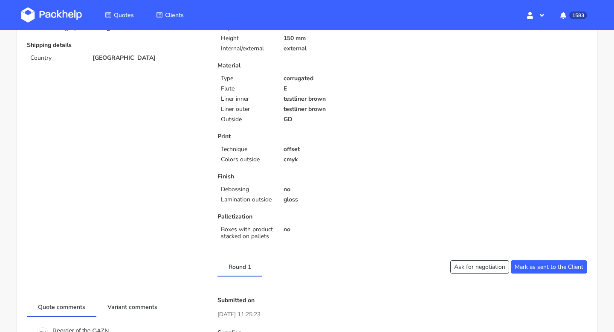
scroll to position [314, 0]
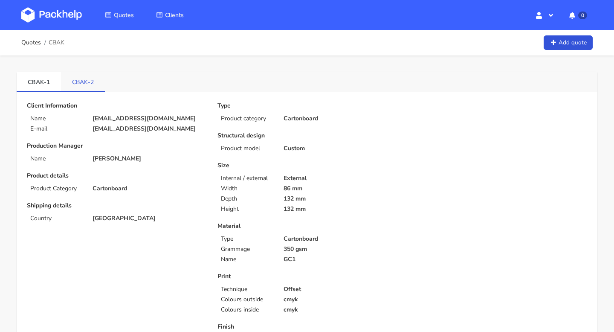
click at [78, 78] on link "CBAK-2" at bounding box center [83, 81] width 44 height 19
drag, startPoint x: 70, startPoint y: 81, endPoint x: 88, endPoint y: 81, distance: 17.5
click at [88, 81] on link "CBAK-2" at bounding box center [83, 81] width 44 height 19
copy link "CBAK"
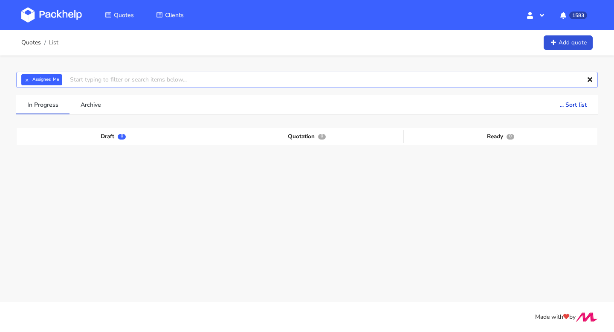
click at [105, 81] on input "text" at bounding box center [307, 80] width 582 height 16
paste input "CBAK"
type input "CBAK"
click at [99, 114] on link "CBAK" at bounding box center [117, 112] width 79 height 16
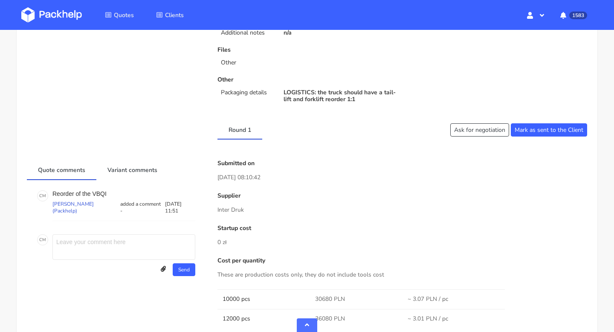
scroll to position [520, 0]
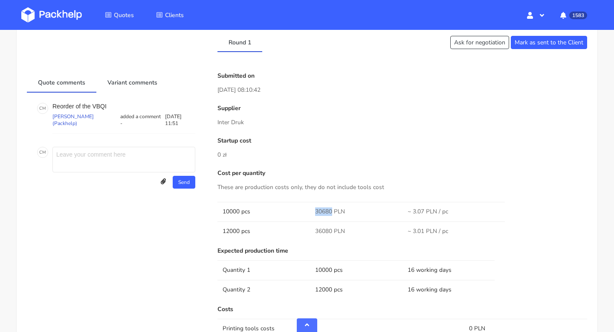
drag, startPoint x: 330, startPoint y: 210, endPoint x: 310, endPoint y: 209, distance: 20.1
click at [310, 209] on td "30680 PLN" at bounding box center [356, 211] width 93 height 19
copy span "30680"
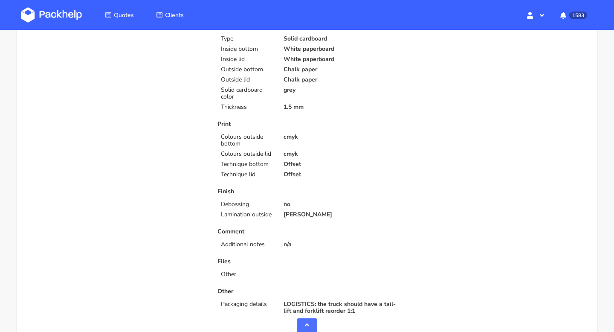
scroll to position [0, 0]
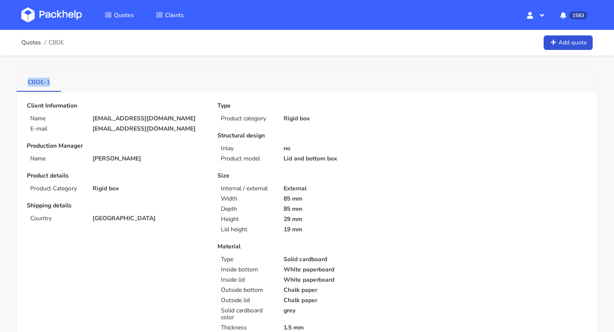
drag, startPoint x: 29, startPoint y: 83, endPoint x: 57, endPoint y: 83, distance: 28.2
click at [57, 83] on link "CBDE-1" at bounding box center [39, 81] width 44 height 19
copy link "CBDE-1"
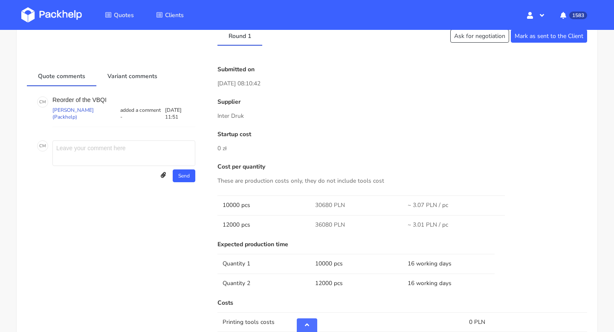
scroll to position [536, 0]
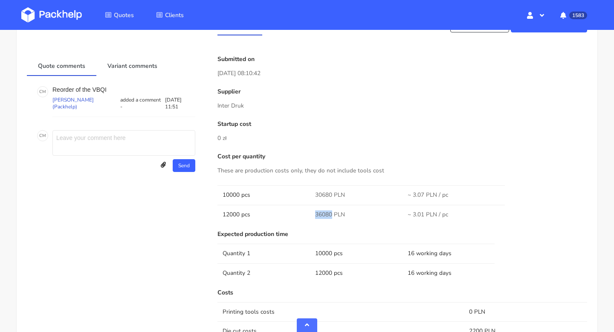
drag, startPoint x: 332, startPoint y: 212, endPoint x: 311, endPoint y: 212, distance: 21.3
click at [311, 212] on td "36080 PLN" at bounding box center [356, 214] width 93 height 19
copy span "36080"
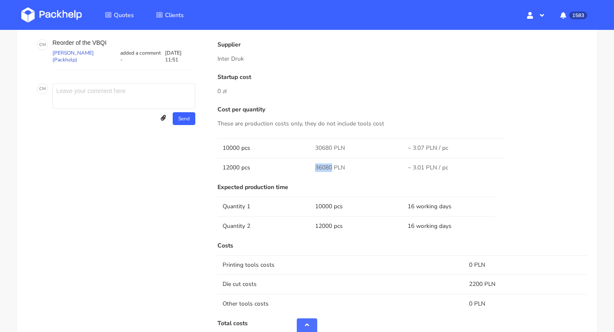
scroll to position [651, 0]
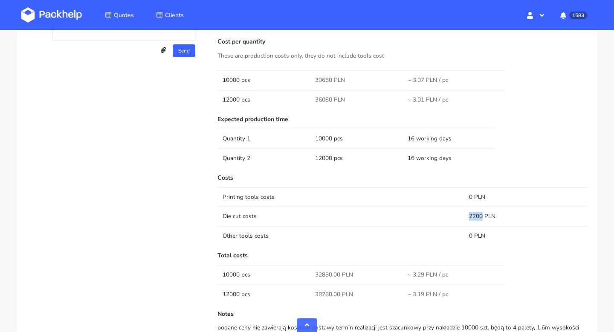
drag, startPoint x: 482, startPoint y: 215, endPoint x: 468, endPoint y: 215, distance: 13.2
click at [468, 215] on td "2200 PLN" at bounding box center [525, 215] width 123 height 19
copy td "2200"
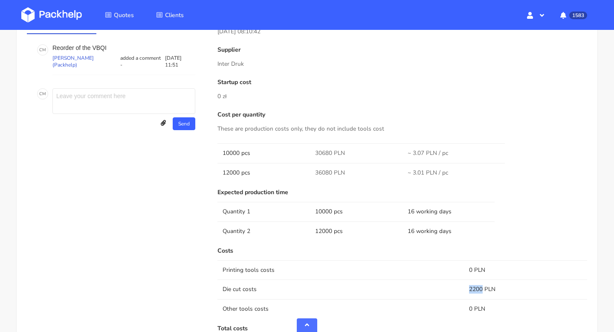
scroll to position [0, 0]
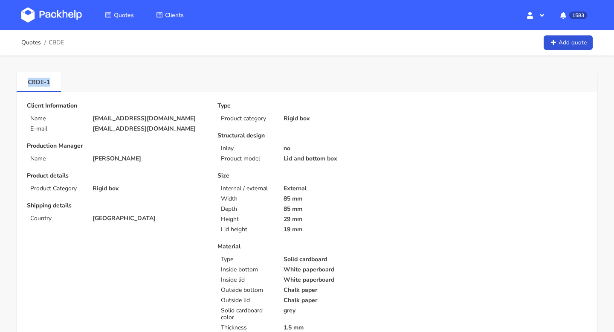
drag, startPoint x: 15, startPoint y: 85, endPoint x: 68, endPoint y: 85, distance: 52.9
copy link "CBDE-1"
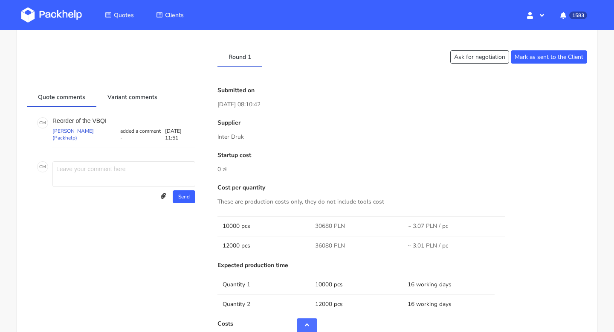
scroll to position [514, 0]
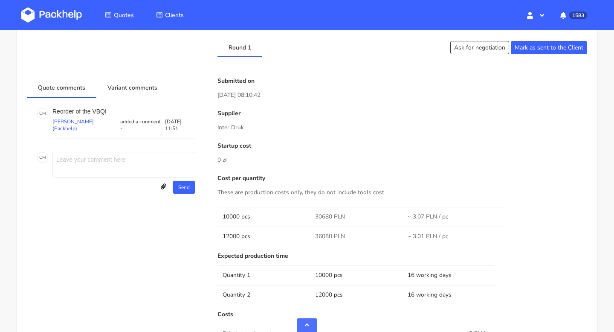
drag, startPoint x: 273, startPoint y: 93, endPoint x: 214, endPoint y: 93, distance: 59.3
copy p "[DATE] 08:10:42"
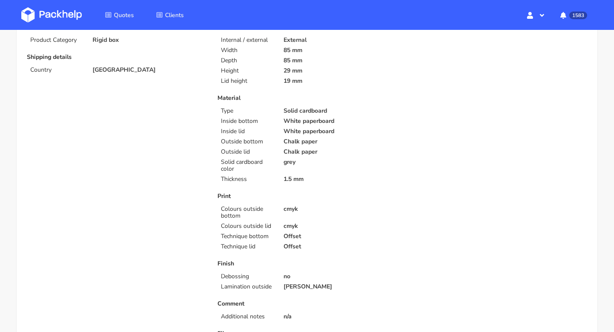
scroll to position [0, 0]
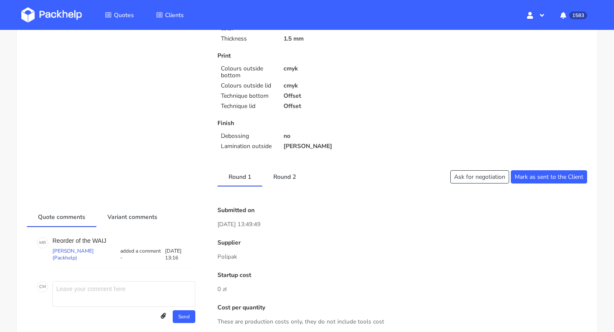
scroll to position [340, 0]
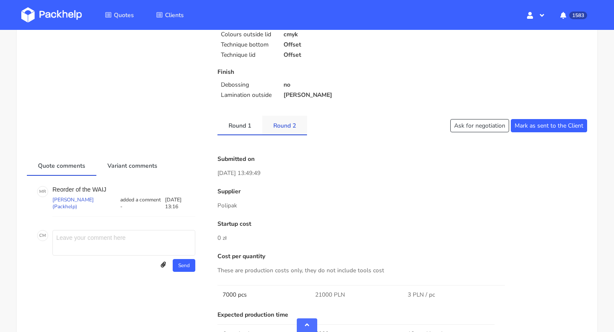
click at [284, 132] on link "Round 2" at bounding box center [284, 125] width 45 height 19
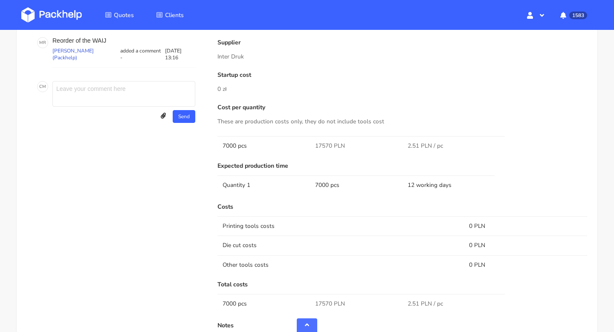
scroll to position [697, 0]
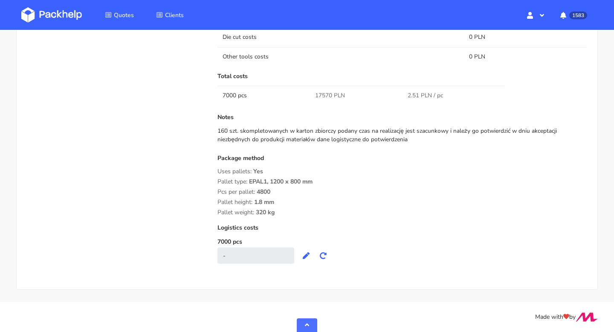
drag, startPoint x: 465, startPoint y: 92, endPoint x: 399, endPoint y: 92, distance: 65.3
click at [399, 92] on tr "7000 pcs 17570 PLN 2.51 PLN / pc" at bounding box center [403, 95] width 370 height 19
copy tr "2.51 PLN / pc"
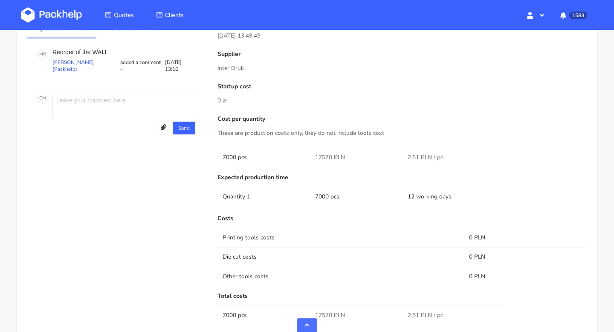
scroll to position [461, 0]
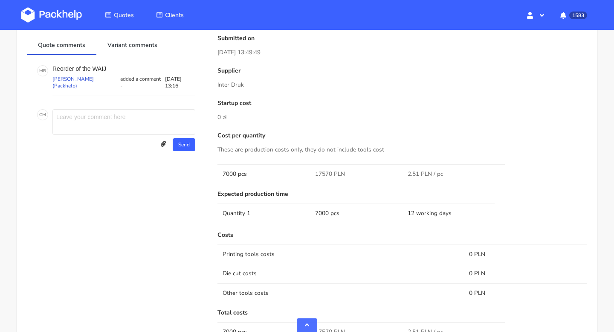
drag, startPoint x: 279, startPoint y: 54, endPoint x: 218, endPoint y: 52, distance: 61.0
click at [218, 52] on p "07 May 2025 13:49:49" at bounding box center [403, 52] width 370 height 9
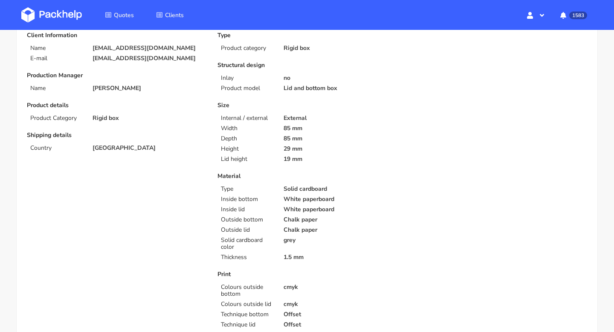
scroll to position [0, 0]
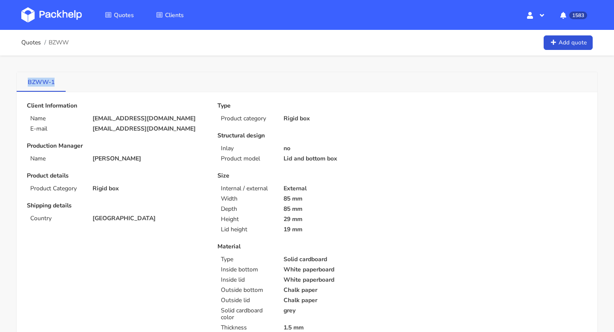
drag, startPoint x: 20, startPoint y: 82, endPoint x: 53, endPoint y: 82, distance: 33.3
click at [54, 82] on link "BZWW-1" at bounding box center [41, 81] width 49 height 19
copy link "BZWW-1"
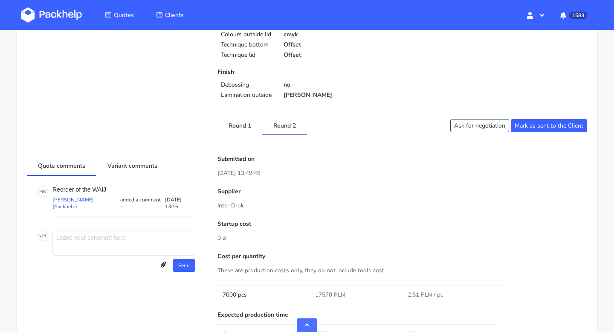
scroll to position [343, 0]
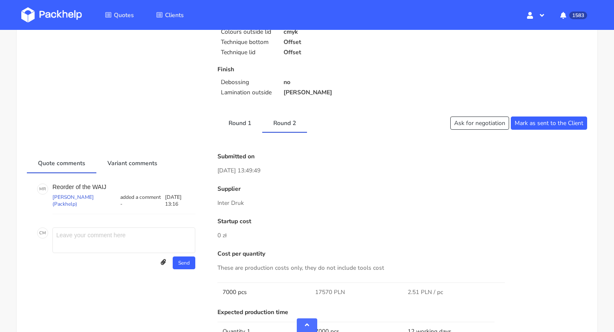
drag, startPoint x: 278, startPoint y: 170, endPoint x: 209, endPoint y: 169, distance: 68.7
drag, startPoint x: 214, startPoint y: 169, endPoint x: 246, endPoint y: 169, distance: 32.0
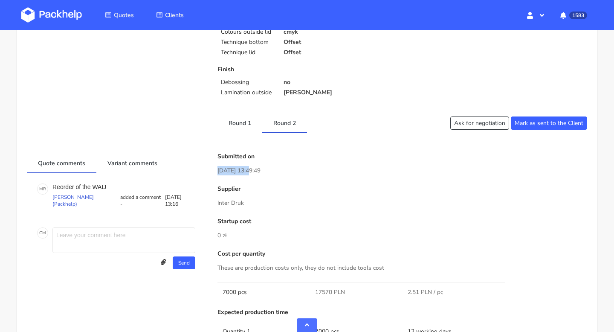
copy p "07 May 2025"
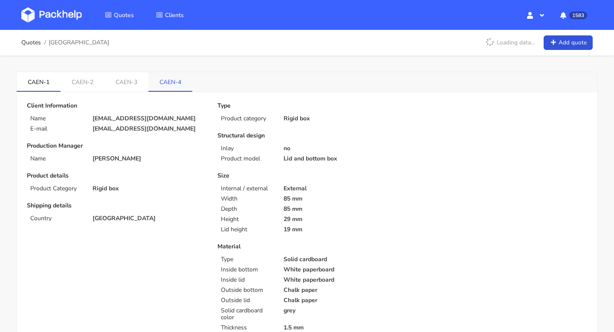
click at [167, 81] on link "CAEN-4" at bounding box center [170, 81] width 44 height 19
click at [123, 90] on link "CAEN-3" at bounding box center [127, 81] width 44 height 19
click at [76, 85] on link "CAEN-2" at bounding box center [83, 81] width 44 height 19
click at [40, 89] on link "CAEN-1" at bounding box center [39, 81] width 44 height 19
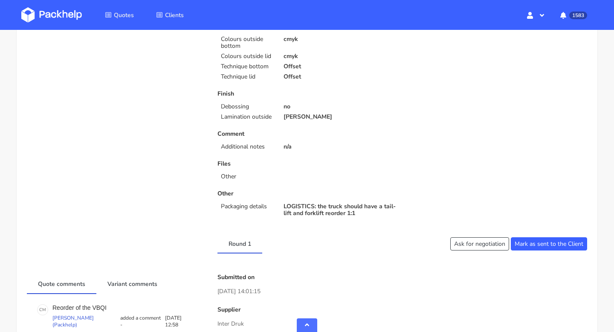
scroll to position [386, 0]
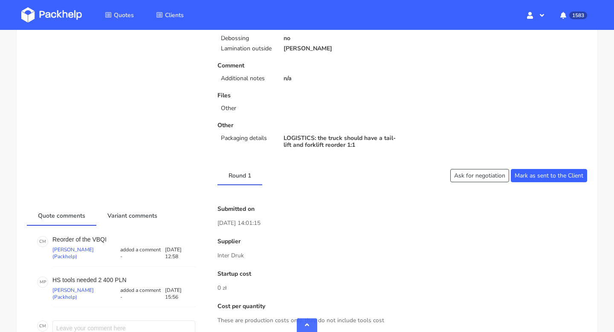
drag, startPoint x: 211, startPoint y: 221, endPoint x: 251, endPoint y: 224, distance: 39.8
click at [251, 224] on p "[DATE] 14:01:15" at bounding box center [403, 222] width 370 height 9
drag, startPoint x: 217, startPoint y: 222, endPoint x: 251, endPoint y: 222, distance: 34.1
click at [251, 222] on p "[DATE] 14:01:15" at bounding box center [403, 222] width 370 height 9
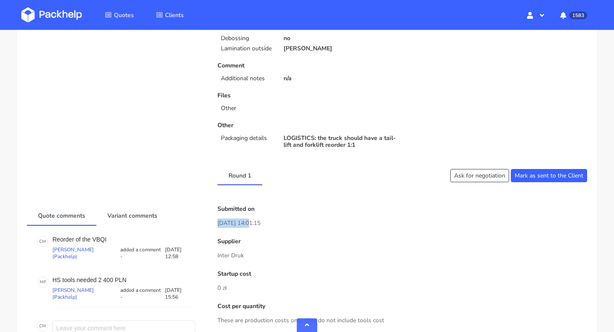
copy p "[DATE]"
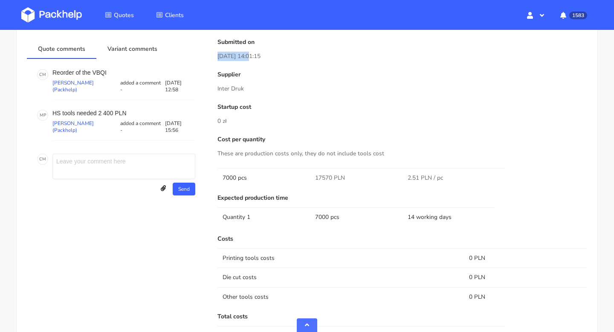
scroll to position [551, 0]
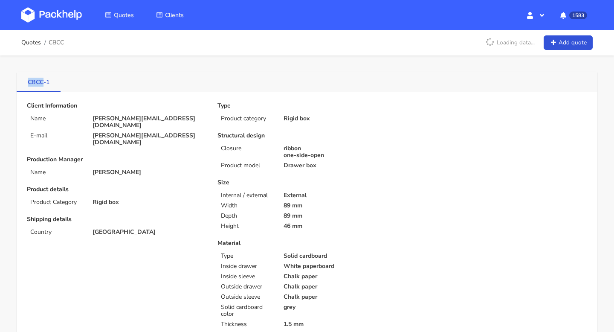
drag, startPoint x: 27, startPoint y: 80, endPoint x: 44, endPoint y: 81, distance: 17.1
click at [44, 81] on link "CBCC-1" at bounding box center [39, 81] width 44 height 19
copy link "CBCC"
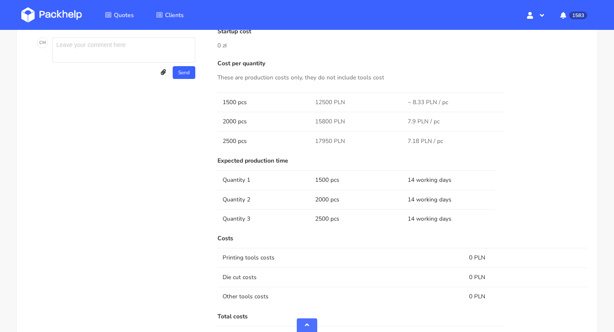
scroll to position [665, 0]
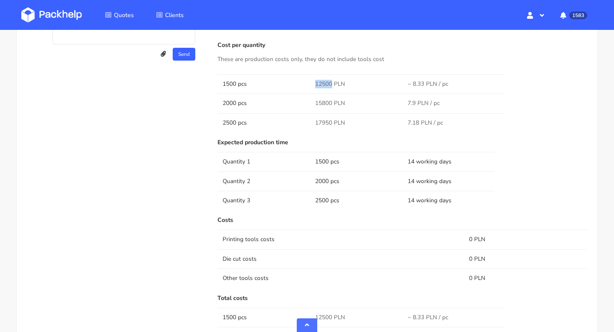
drag, startPoint x: 331, startPoint y: 84, endPoint x: 315, endPoint y: 84, distance: 16.2
click at [315, 84] on td "12500 PLN" at bounding box center [356, 83] width 93 height 19
copy span "12500"
drag, startPoint x: 331, startPoint y: 102, endPoint x: 314, endPoint y: 102, distance: 17.1
click at [314, 102] on td "15800 PLN" at bounding box center [356, 102] width 93 height 19
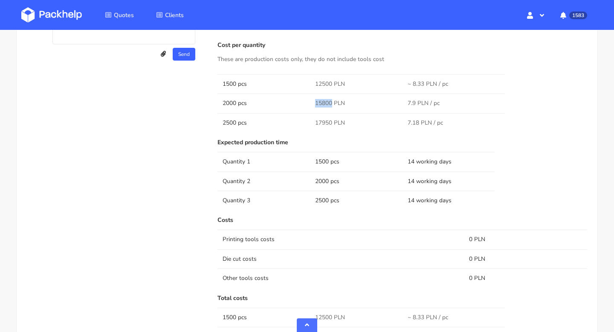
copy span "15800"
drag, startPoint x: 331, startPoint y: 121, endPoint x: 316, endPoint y: 121, distance: 14.9
click at [316, 121] on span "17950 PLN" at bounding box center [330, 123] width 30 height 9
copy span "17950"
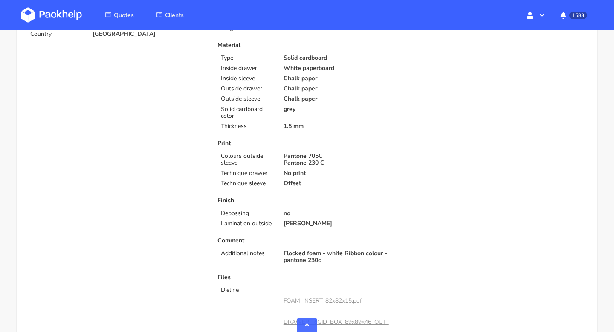
scroll to position [0, 0]
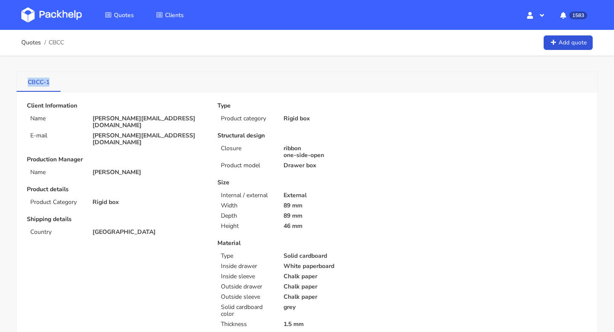
drag, startPoint x: 24, startPoint y: 83, endPoint x: 60, endPoint y: 83, distance: 35.8
click at [60, 83] on link "CBCC-1" at bounding box center [39, 81] width 44 height 19
copy link "CBCC-1"
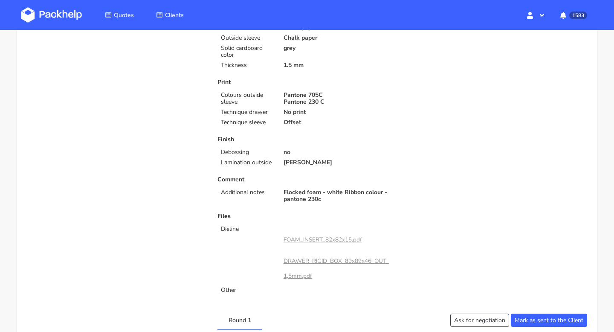
scroll to position [487, 0]
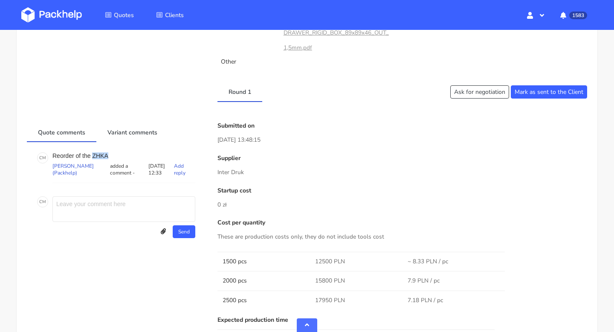
drag, startPoint x: 110, startPoint y: 157, endPoint x: 93, endPoint y: 157, distance: 16.6
click at [93, 157] on p "Reorder of the ZHKA" at bounding box center [123, 155] width 143 height 7
copy p "ZHKA"
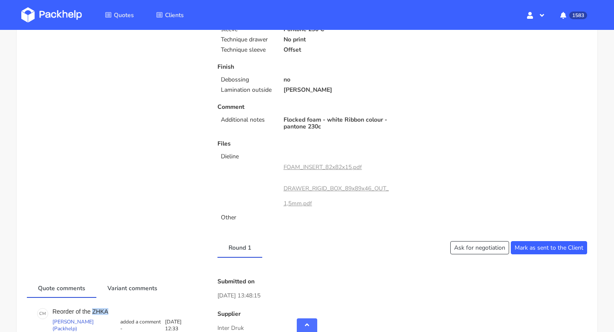
scroll to position [357, 0]
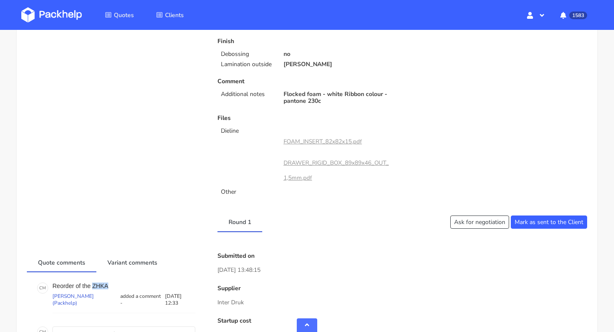
drag, startPoint x: 244, startPoint y: 301, endPoint x: 218, endPoint y: 302, distance: 26.0
click at [218, 302] on p "Inter Druk" at bounding box center [403, 302] width 370 height 9
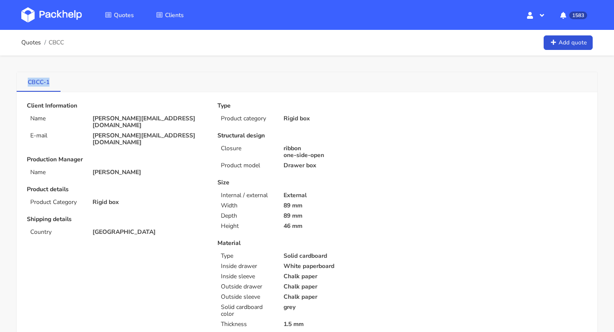
drag, startPoint x: 26, startPoint y: 84, endPoint x: 48, endPoint y: 84, distance: 22.2
click at [48, 84] on link "CBCC-1" at bounding box center [39, 81] width 44 height 19
copy link "CBCC-1"
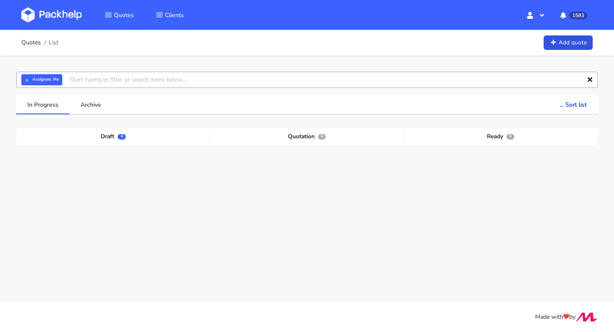
click at [93, 83] on input "text" at bounding box center [307, 80] width 582 height 16
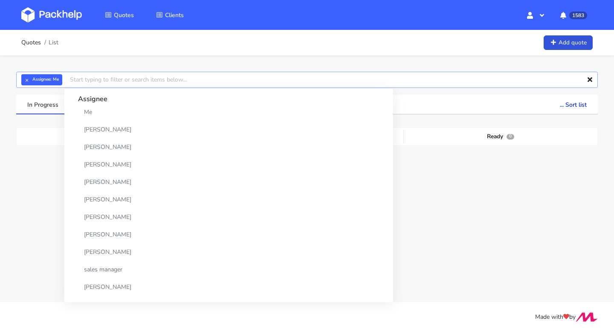
paste input "ZHKA"
type input "ZHKA"
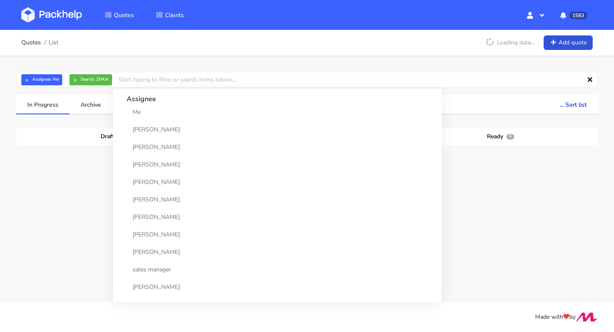
click at [431, 170] on div "Draft 0 Quotation 0 Ready 0" at bounding box center [307, 192] width 569 height 128
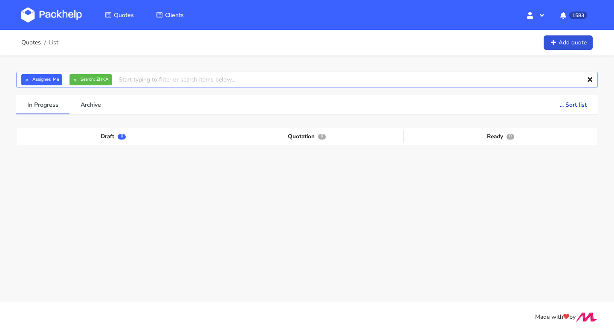
click at [132, 78] on input "text" at bounding box center [307, 80] width 582 height 16
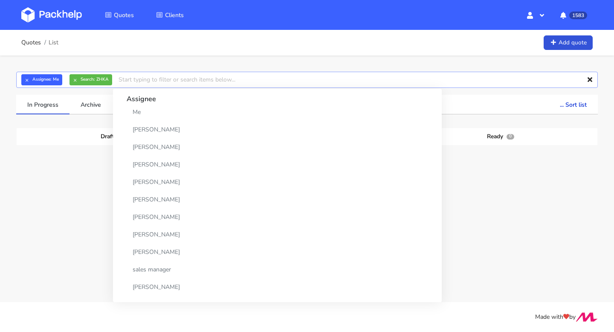
click at [132, 78] on input "text" at bounding box center [307, 80] width 582 height 16
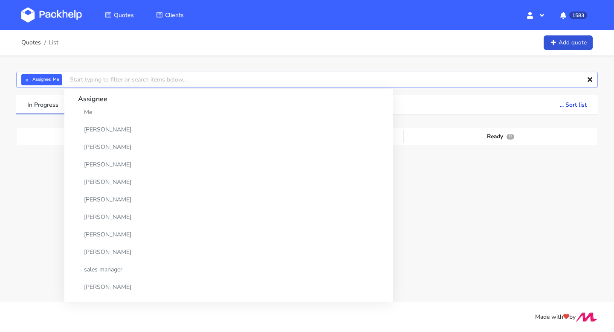
paste input "ZHKA"
type input "ZHKA"
click at [399, 190] on div "Draft 0 Quotation 0 Ready 0" at bounding box center [307, 192] width 569 height 128
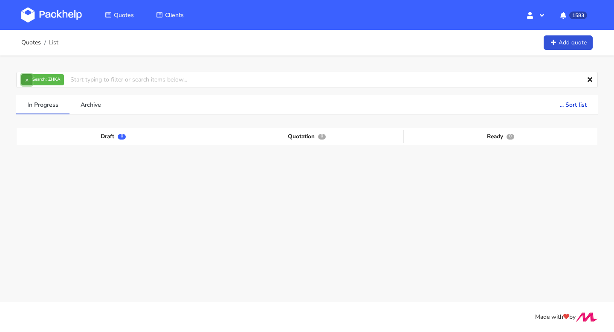
click at [26, 79] on button "×" at bounding box center [26, 79] width 11 height 11
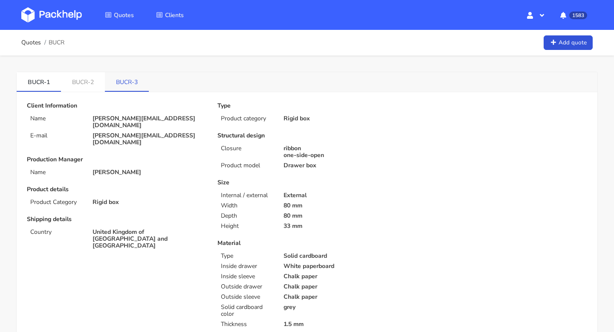
click at [128, 86] on link "BUCR-3" at bounding box center [127, 81] width 44 height 19
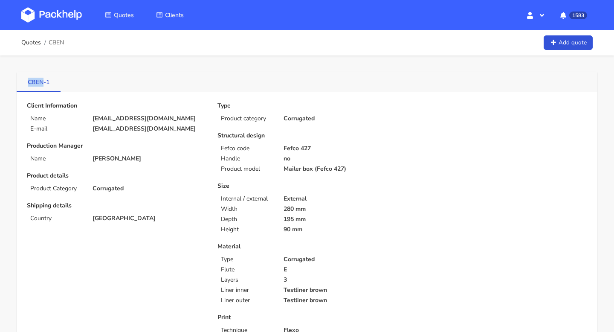
drag, startPoint x: 28, startPoint y: 82, endPoint x: 44, endPoint y: 84, distance: 16.3
click at [44, 84] on link "CBEN-1" at bounding box center [39, 81] width 44 height 19
copy link "CBEN"
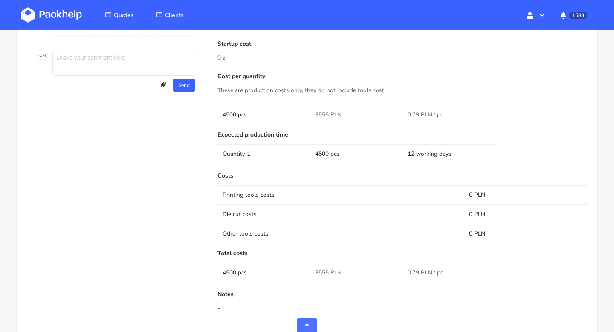
scroll to position [576, 0]
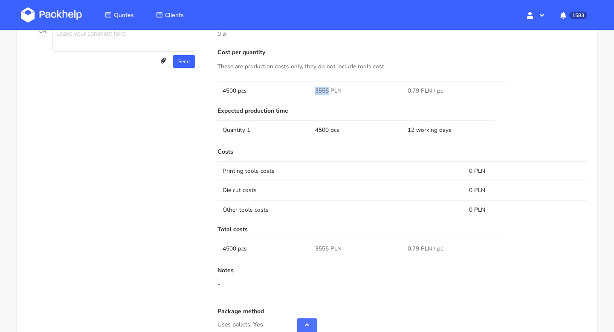
drag, startPoint x: 328, startPoint y: 93, endPoint x: 312, endPoint y: 93, distance: 15.4
click at [312, 93] on td "3555 PLN" at bounding box center [356, 90] width 93 height 19
copy span "3555"
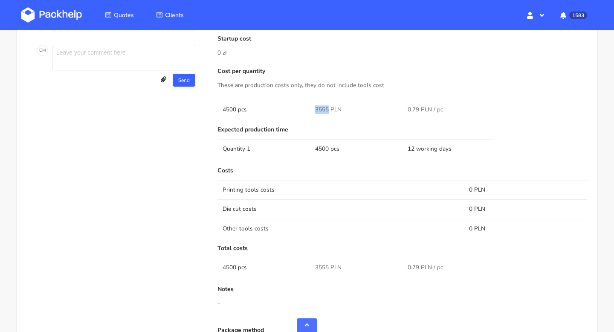
scroll to position [432, 0]
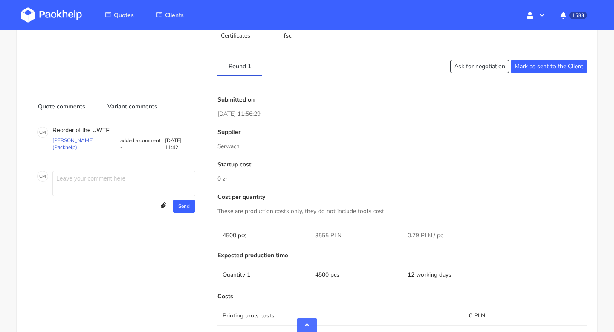
click at [237, 147] on p "Serwach" at bounding box center [403, 146] width 370 height 9
copy p "Serwach"
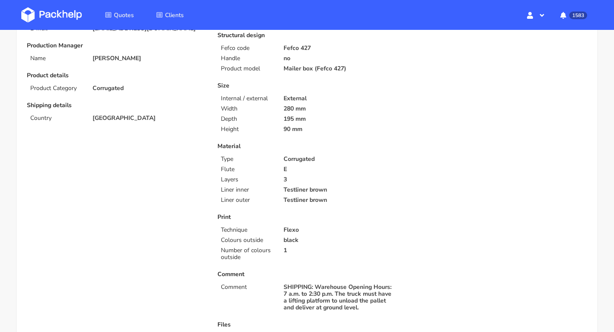
scroll to position [0, 0]
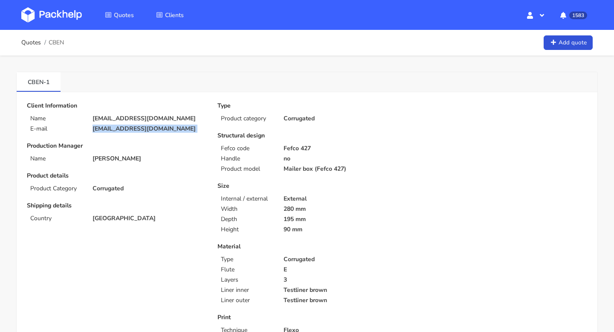
drag, startPoint x: 111, startPoint y: 139, endPoint x: 90, endPoint y: 130, distance: 22.9
click at [90, 130] on div "Client Information Name [EMAIL_ADDRESS][DOMAIN_NAME] E-mail [EMAIL_ADDRESS][DOM…" at bounding box center [116, 291] width 191 height 379
copy div "[EMAIL_ADDRESS][DOMAIN_NAME]"
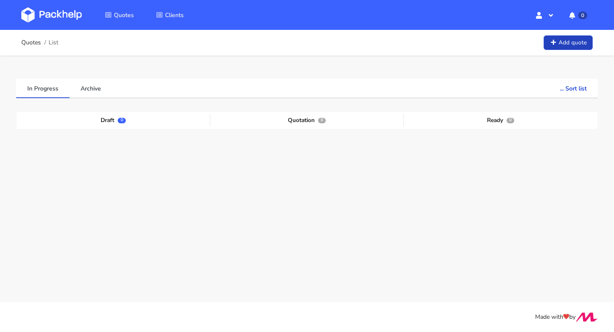
click at [561, 46] on link "Add quote" at bounding box center [568, 42] width 49 height 15
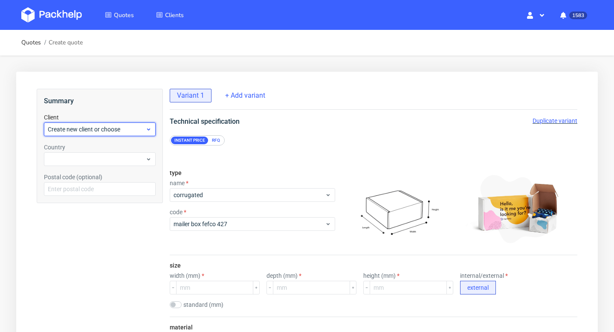
click at [88, 128] on span "Create new client or choose" at bounding box center [97, 129] width 98 height 9
type input "[EMAIL_ADDRESS][DOMAIN_NAME]"
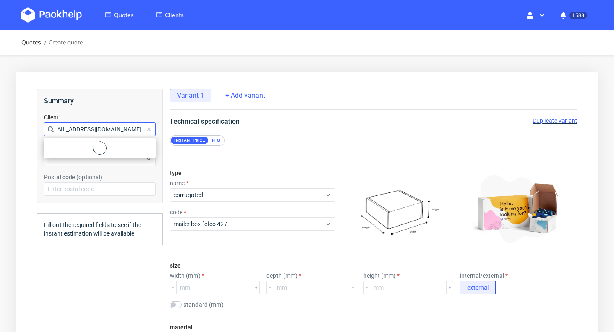
click at [87, 131] on input "[EMAIL_ADDRESS][DOMAIN_NAME]" at bounding box center [100, 129] width 112 height 14
click at [87, 131] on span "Create new client or choose" at bounding box center [97, 129] width 98 height 9
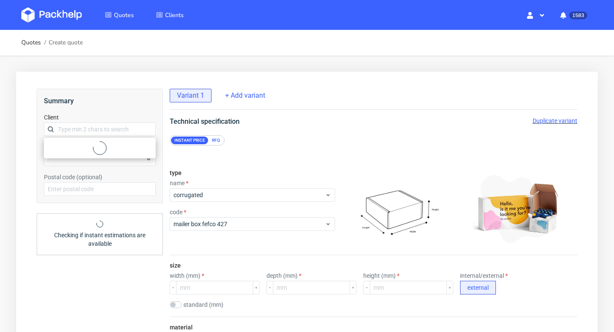
click at [87, 131] on input "text" at bounding box center [100, 129] width 112 height 14
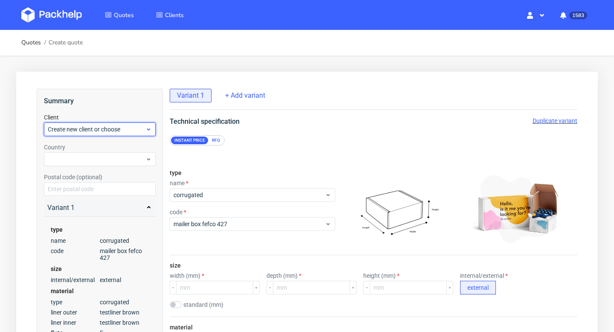
click at [85, 131] on span "Create new client or choose" at bounding box center [97, 129] width 98 height 9
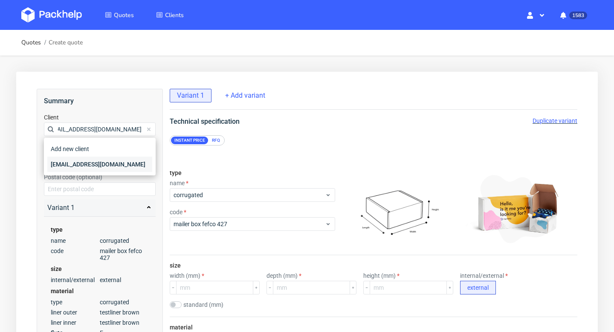
type input "[EMAIL_ADDRESS][DOMAIN_NAME]"
click at [81, 168] on div "[EMAIL_ADDRESS][DOMAIN_NAME]" at bounding box center [99, 164] width 105 height 15
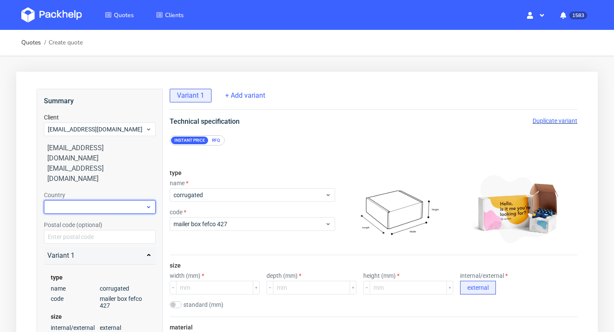
click at [79, 200] on div at bounding box center [100, 207] width 112 height 14
type input "sp"
click at [75, 207] on div "[GEOGRAPHIC_DATA]" at bounding box center [99, 205] width 105 height 15
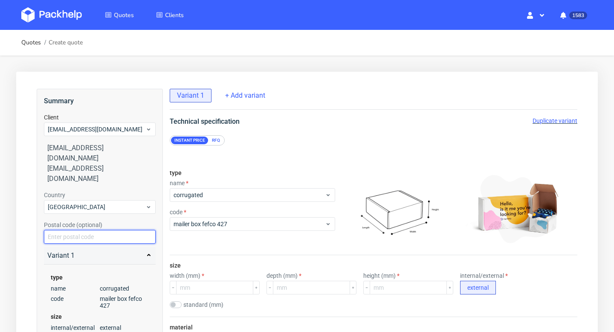
click at [78, 230] on input "text" at bounding box center [100, 237] width 112 height 14
paste input "28939 [GEOGRAPHIC_DATA]"
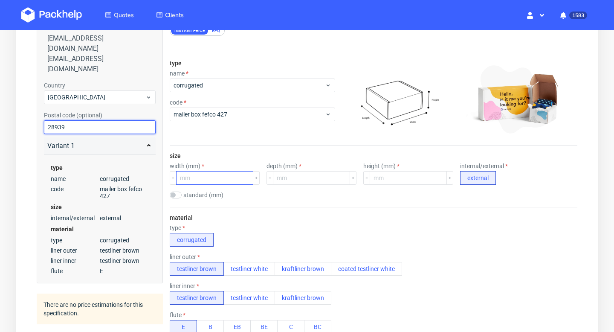
type input "28939"
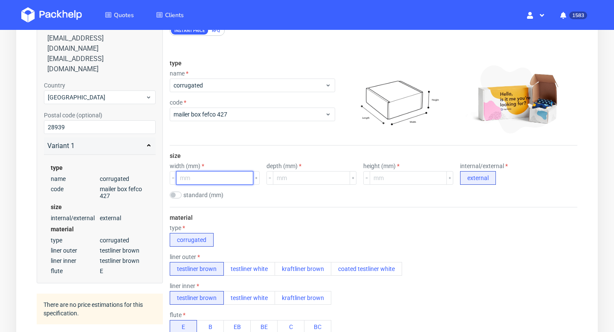
click at [210, 180] on input "number" at bounding box center [214, 178] width 77 height 14
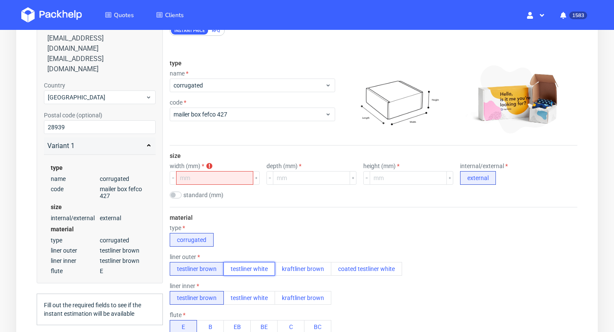
click at [258, 269] on button "testliner white" at bounding box center [250, 269] width 52 height 14
click at [210, 179] on input "number" at bounding box center [214, 178] width 77 height 14
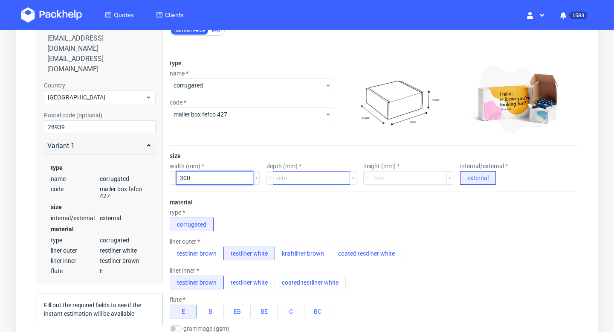
type input "300"
click at [288, 175] on input "number" at bounding box center [311, 178] width 77 height 14
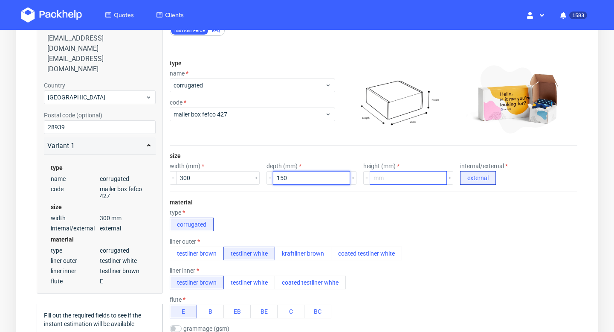
type input "150"
click at [377, 175] on input "number" at bounding box center [408, 178] width 77 height 14
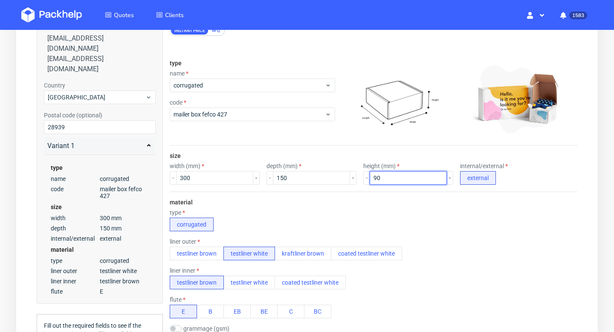
type input "90"
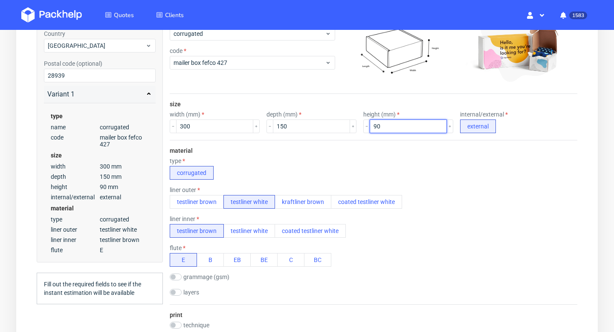
scroll to position [262, 0]
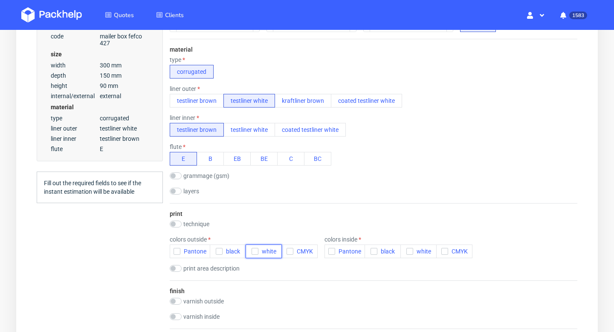
click at [253, 251] on icon "button" at bounding box center [255, 251] width 6 height 6
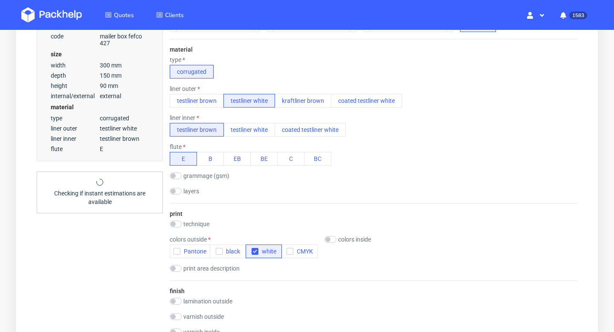
click at [336, 239] on div "colors inside" at bounding box center [359, 239] width 68 height 7
click at [332, 242] on input "checkbox" at bounding box center [331, 239] width 12 height 7
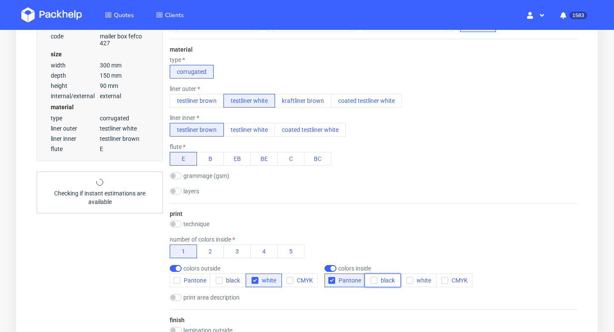
click at [376, 281] on div "button" at bounding box center [374, 280] width 7 height 7
click at [193, 227] on label "technique" at bounding box center [196, 224] width 26 height 7
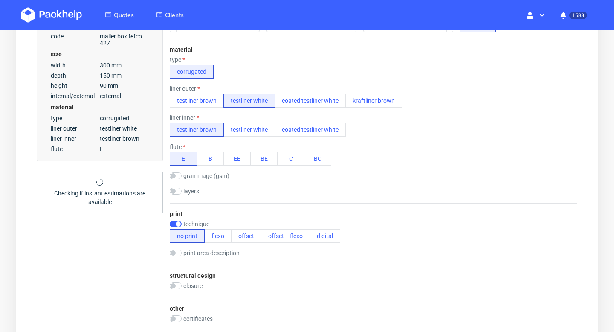
click at [190, 222] on label "technique" at bounding box center [196, 224] width 26 height 7
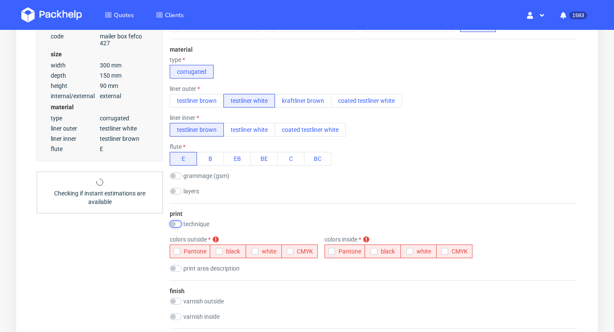
click at [180, 227] on input "checkbox" at bounding box center [176, 224] width 12 height 7
checkbox input "true"
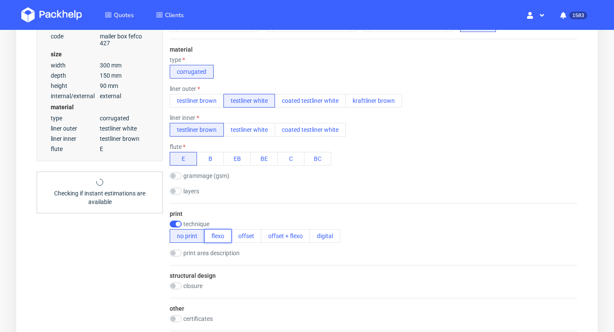
click at [217, 239] on button "flexo" at bounding box center [217, 236] width 27 height 14
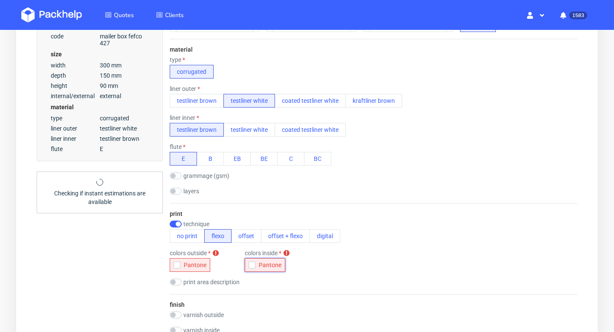
click at [250, 264] on icon "button" at bounding box center [252, 265] width 6 height 6
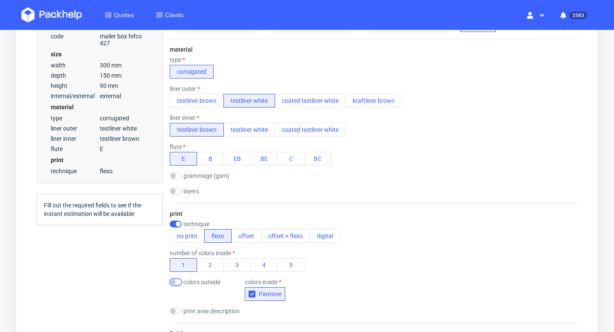
click at [177, 280] on input "checkbox" at bounding box center [176, 282] width 12 height 7
checkbox input "true"
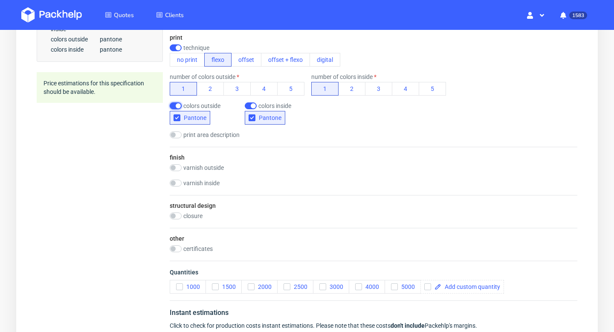
scroll to position [452, 0]
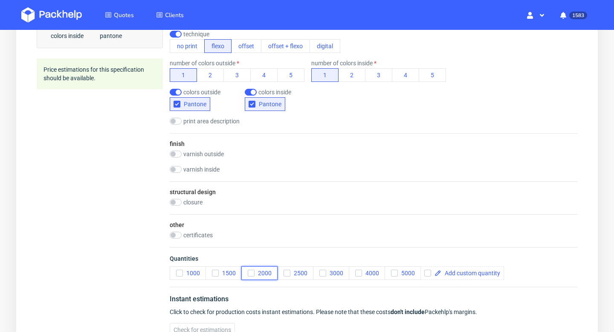
click at [252, 272] on icon "button" at bounding box center [251, 273] width 6 height 6
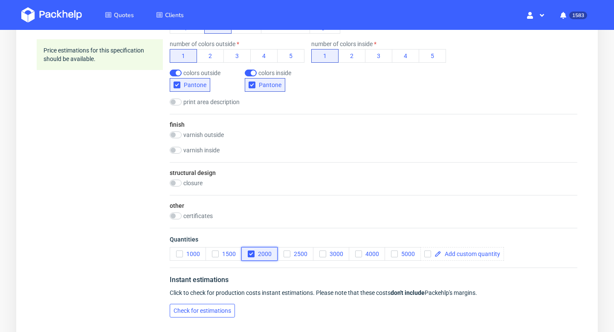
scroll to position [482, 0]
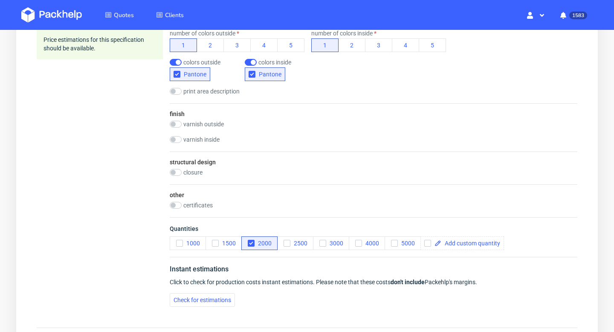
click at [228, 292] on div "Instant estimations Click to check for production costs instant estimations. Pl…" at bounding box center [374, 285] width 408 height 57
click at [227, 302] on span "Check for estimations" at bounding box center [203, 300] width 58 height 6
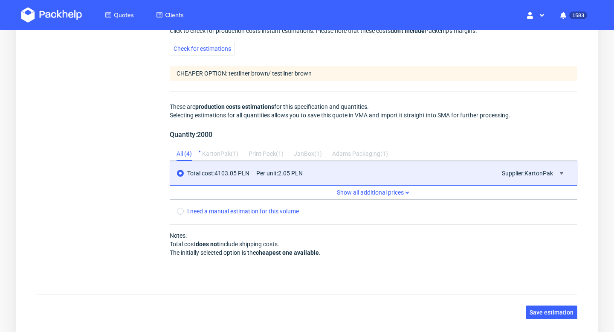
scroll to position [758, 0]
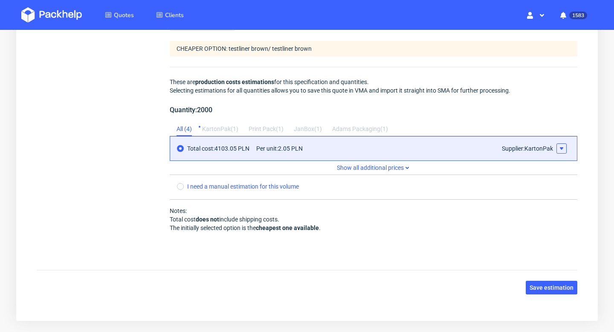
click at [561, 147] on icon at bounding box center [561, 148] width 7 height 7
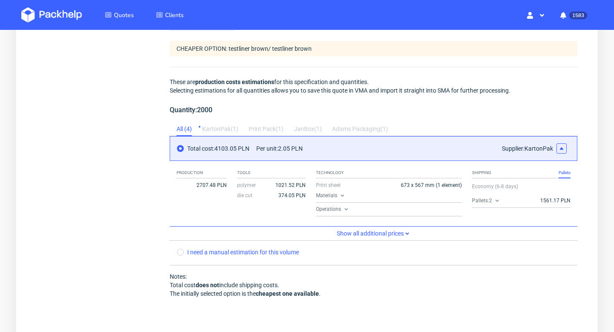
click at [497, 198] on icon at bounding box center [497, 200] width 7 height 7
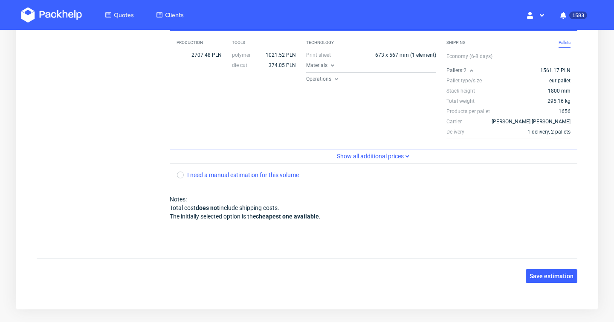
scroll to position [908, 0]
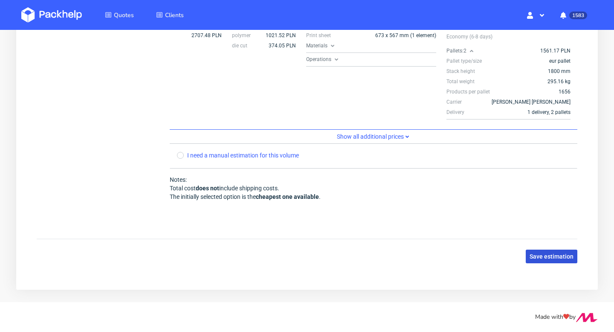
click at [564, 257] on span "Save estimation" at bounding box center [552, 256] width 44 height 6
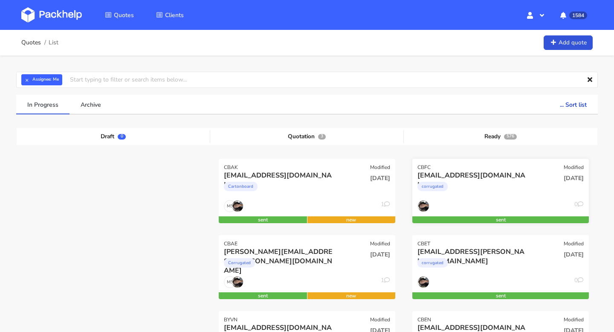
click at [483, 184] on div "corrugated" at bounding box center [474, 188] width 113 height 17
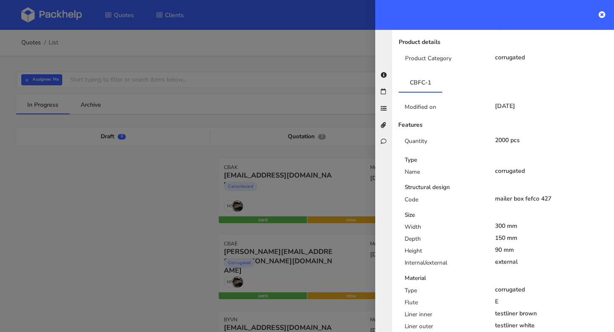
scroll to position [185, 0]
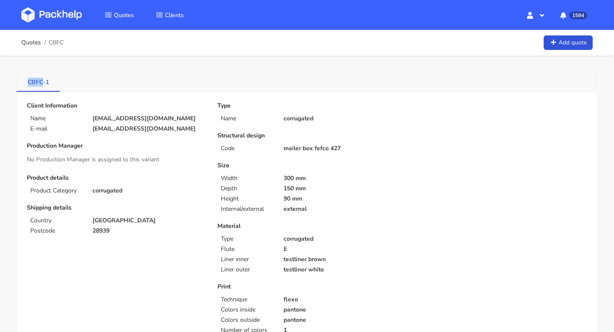
copy link "CBFC"
drag, startPoint x: 25, startPoint y: 84, endPoint x: 44, endPoint y: 83, distance: 18.8
click at [44, 83] on link "CBFC-1" at bounding box center [39, 81] width 44 height 19
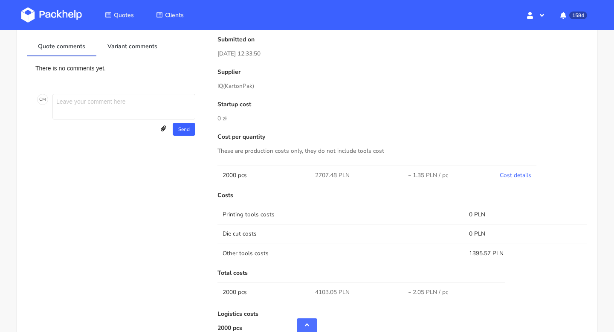
scroll to position [417, 0]
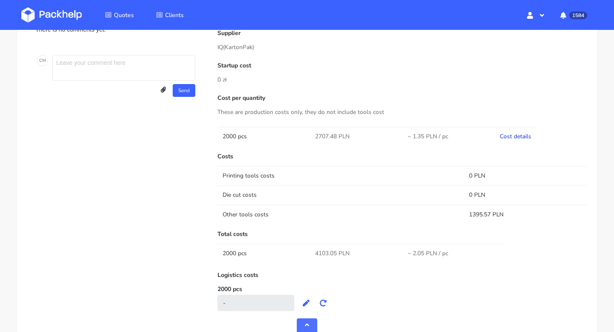
click at [521, 133] on link "Cost details" at bounding box center [516, 136] width 32 height 8
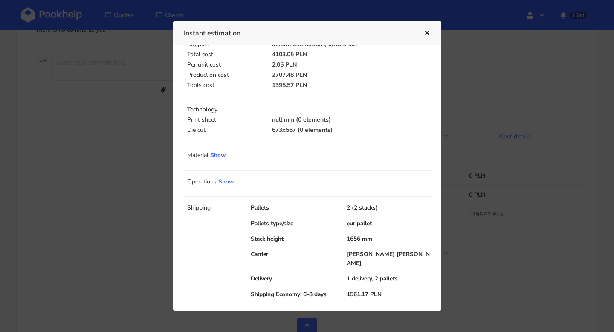
scroll to position [0, 0]
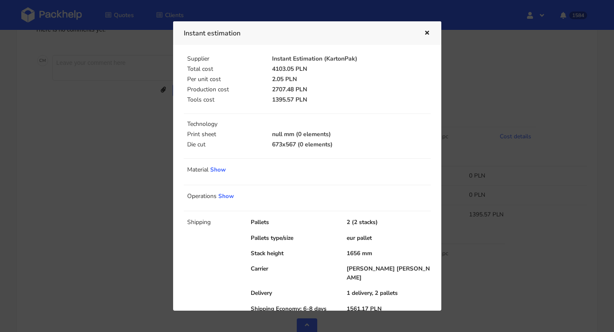
click at [428, 32] on icon "button" at bounding box center [427, 33] width 7 height 6
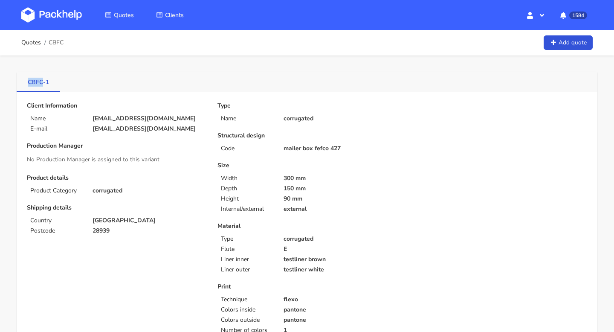
drag, startPoint x: 24, startPoint y: 82, endPoint x: 41, endPoint y: 84, distance: 17.1
click at [41, 84] on link "CBFC-1" at bounding box center [39, 81] width 44 height 19
copy link "CBFC"
click at [30, 42] on link "Quotes" at bounding box center [31, 42] width 20 height 7
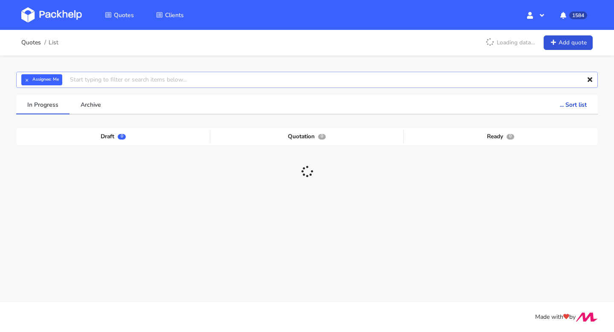
click at [111, 76] on input "text" at bounding box center [307, 80] width 582 height 16
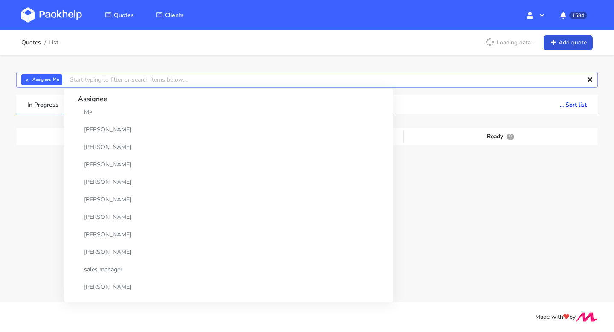
paste input "CBFC"
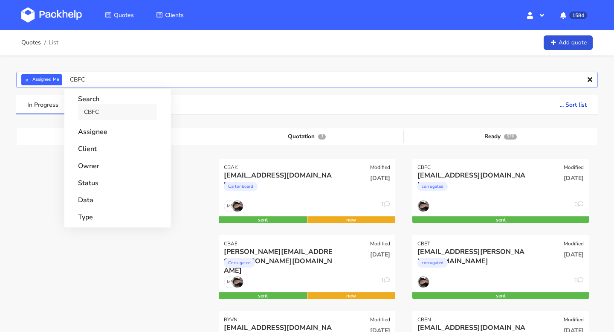
type input "CBFC"
drag, startPoint x: 96, startPoint y: 117, endPoint x: 191, endPoint y: 94, distance: 97.5
click at [96, 117] on link "CBFC" at bounding box center [117, 112] width 79 height 16
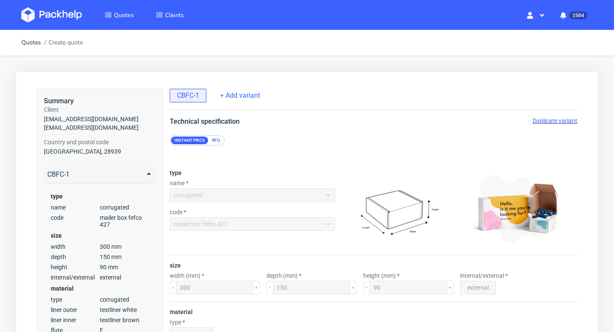
click at [565, 122] on span "Duplicate variant" at bounding box center [555, 120] width 45 height 7
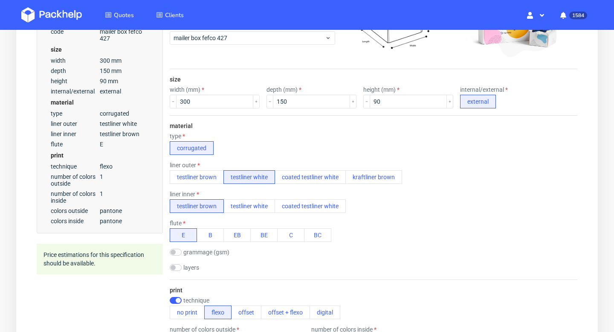
scroll to position [217, 0]
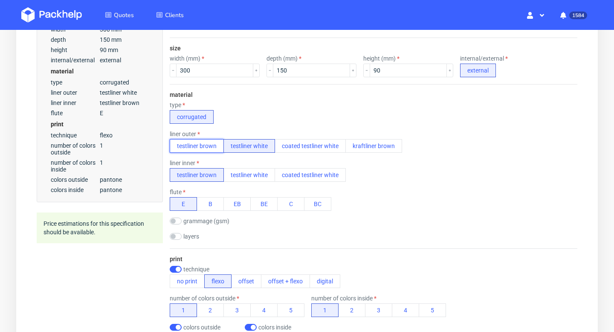
click at [213, 147] on button "testliner brown" at bounding box center [197, 146] width 54 height 14
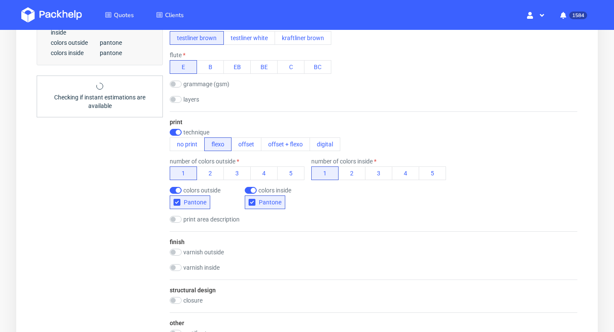
scroll to position [571, 0]
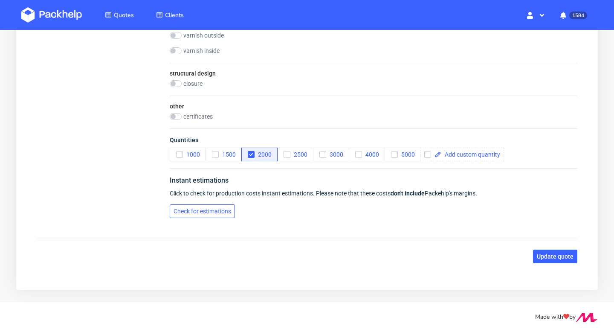
click at [222, 209] on span "Check for estimations" at bounding box center [203, 211] width 58 height 6
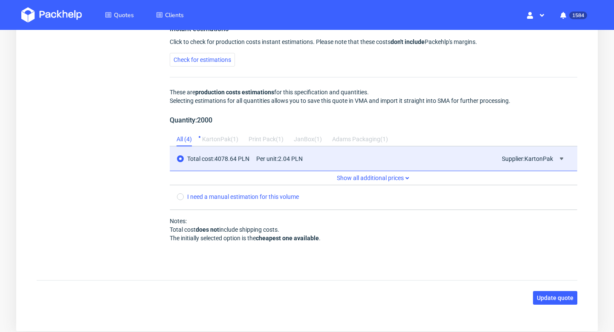
scroll to position [732, 0]
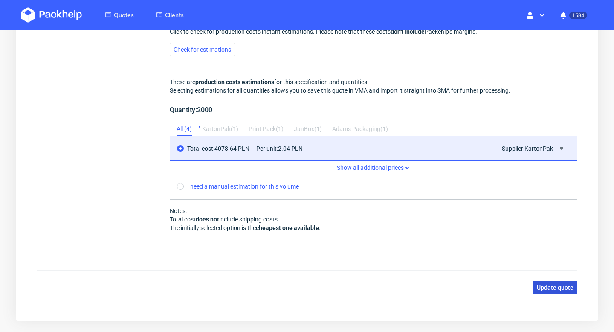
click at [561, 288] on span "Update quote" at bounding box center [555, 288] width 37 height 6
click at [561, 288] on div "Update quote" at bounding box center [307, 288] width 541 height 14
